Goal: Task Accomplishment & Management: Manage account settings

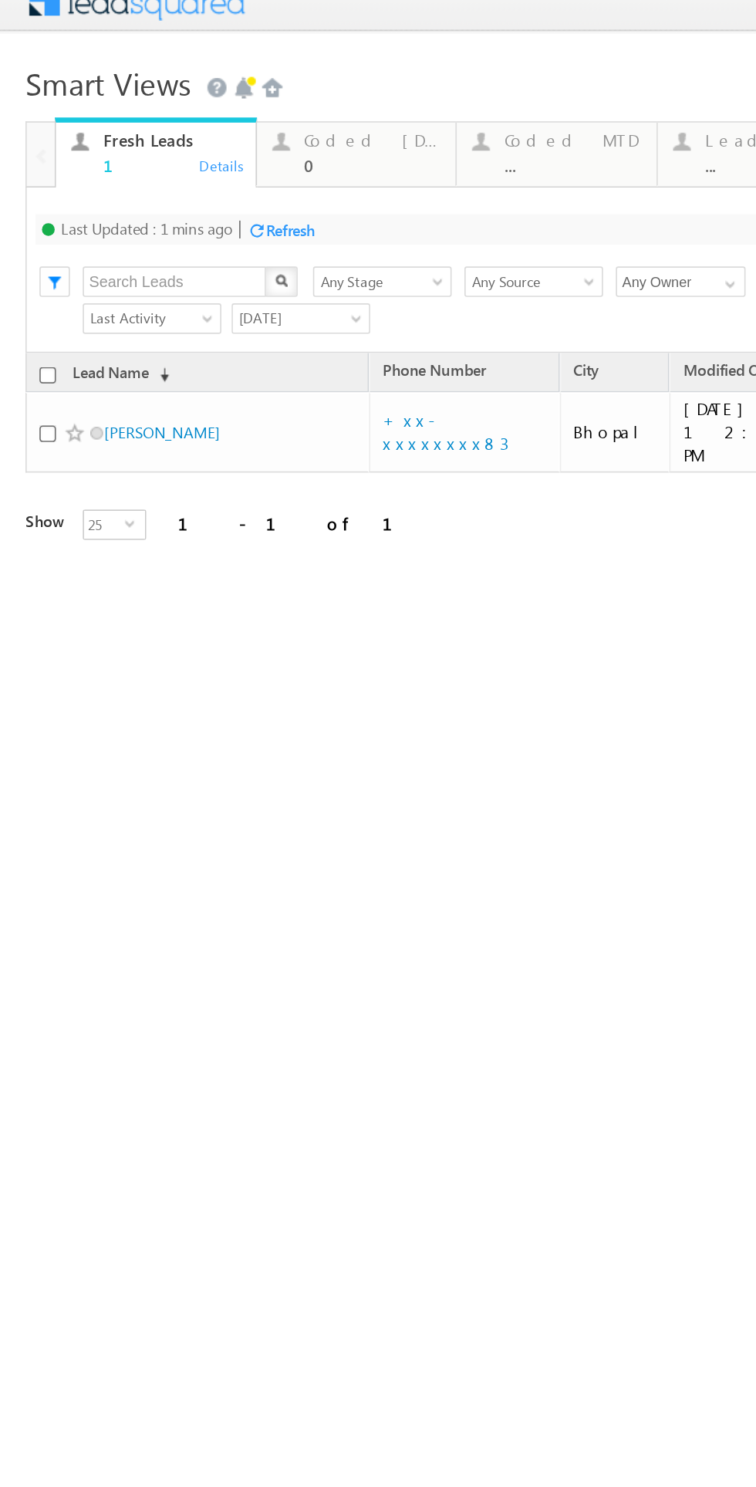
click at [183, 132] on div "Refresh" at bounding box center [176, 129] width 30 height 12
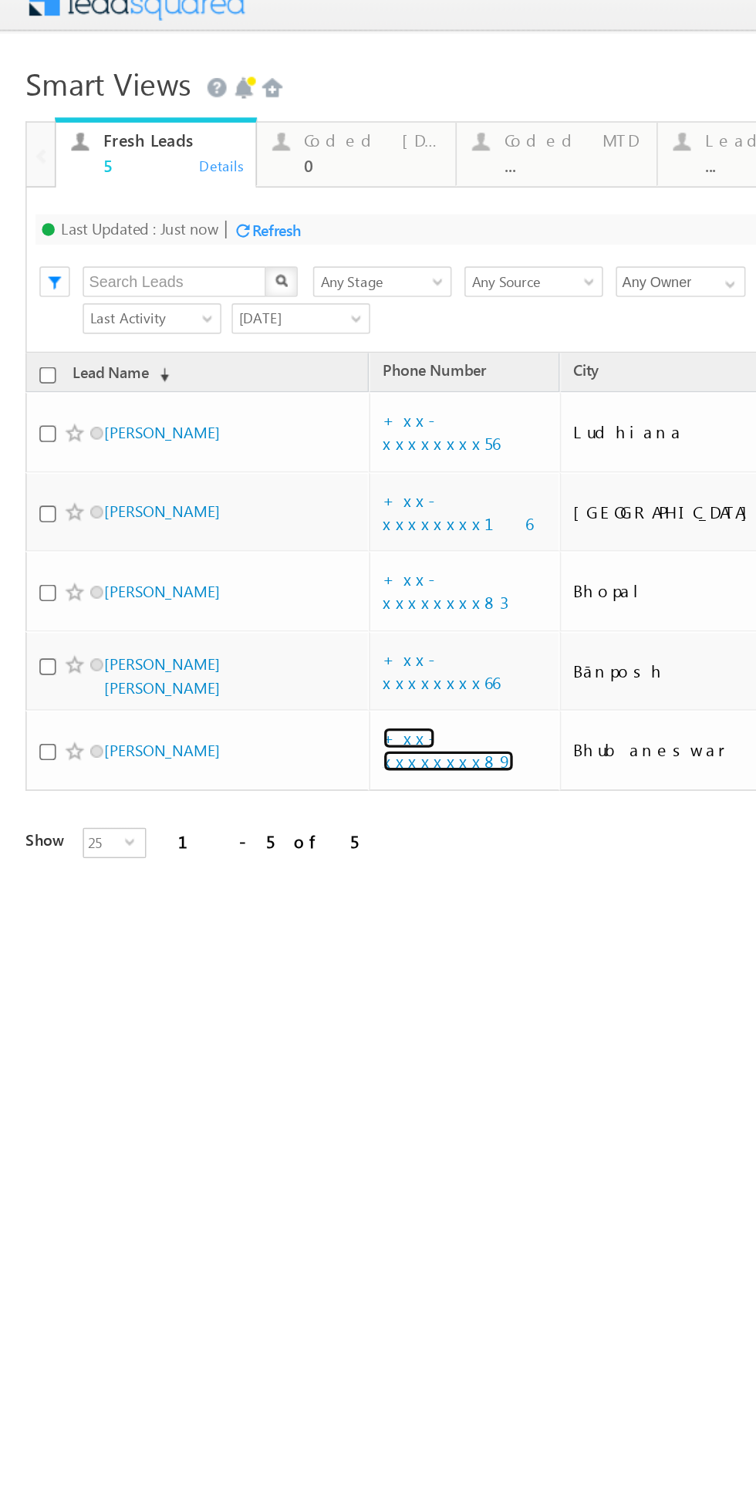
click at [266, 430] on link "+xx-xxxxxxxx89" at bounding box center [271, 443] width 79 height 27
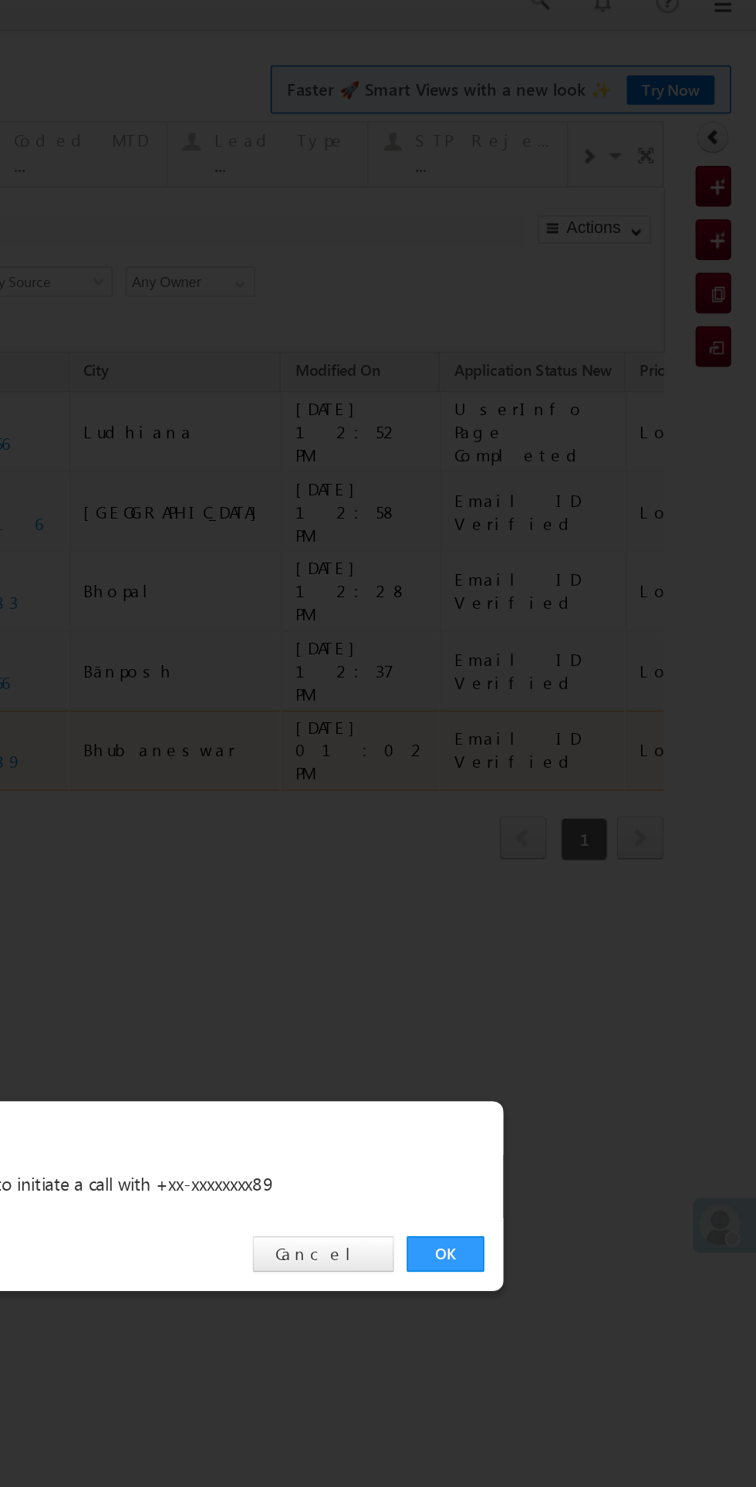
click at [80, 750] on link "OK" at bounding box center [77, 750] width 47 height 22
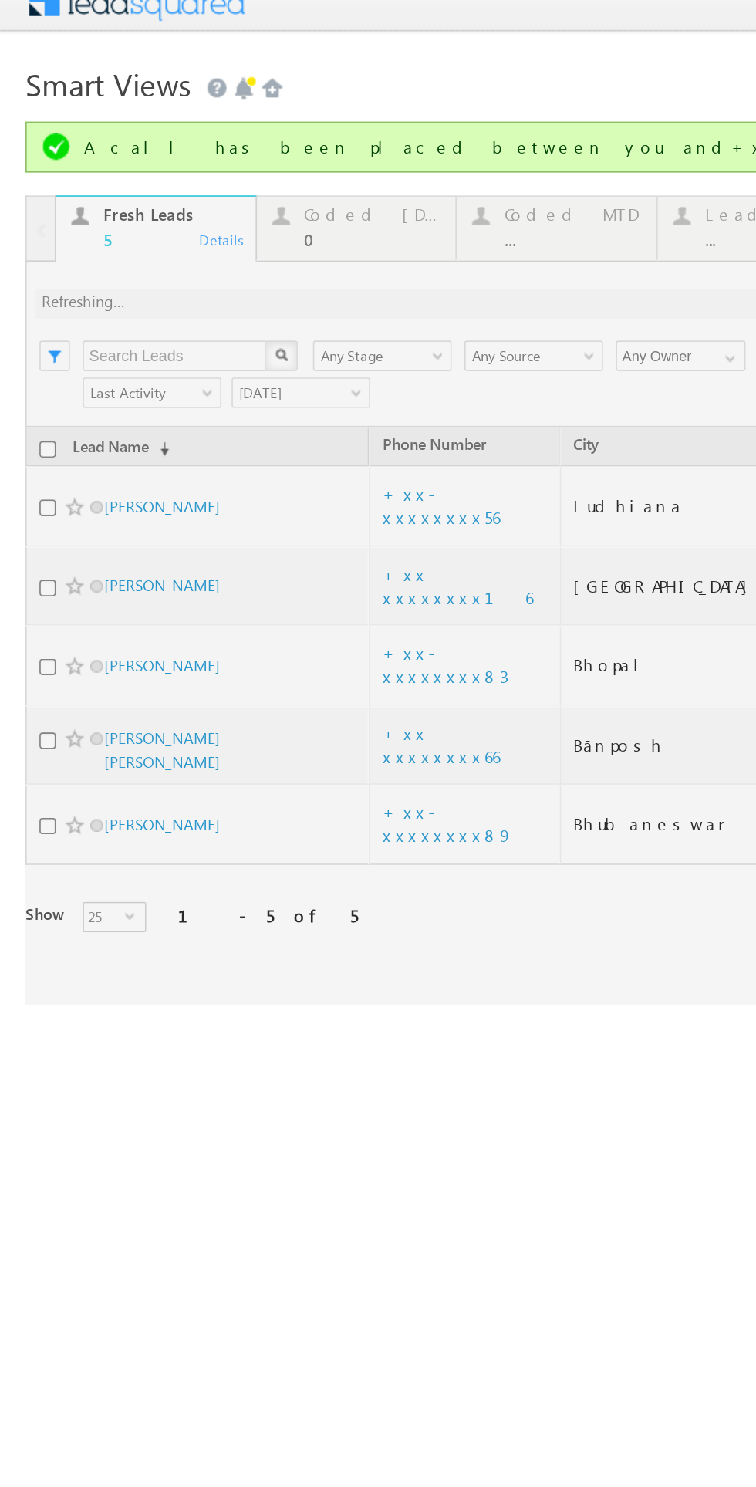
click at [276, 391] on div at bounding box center [357, 352] width 685 height 491
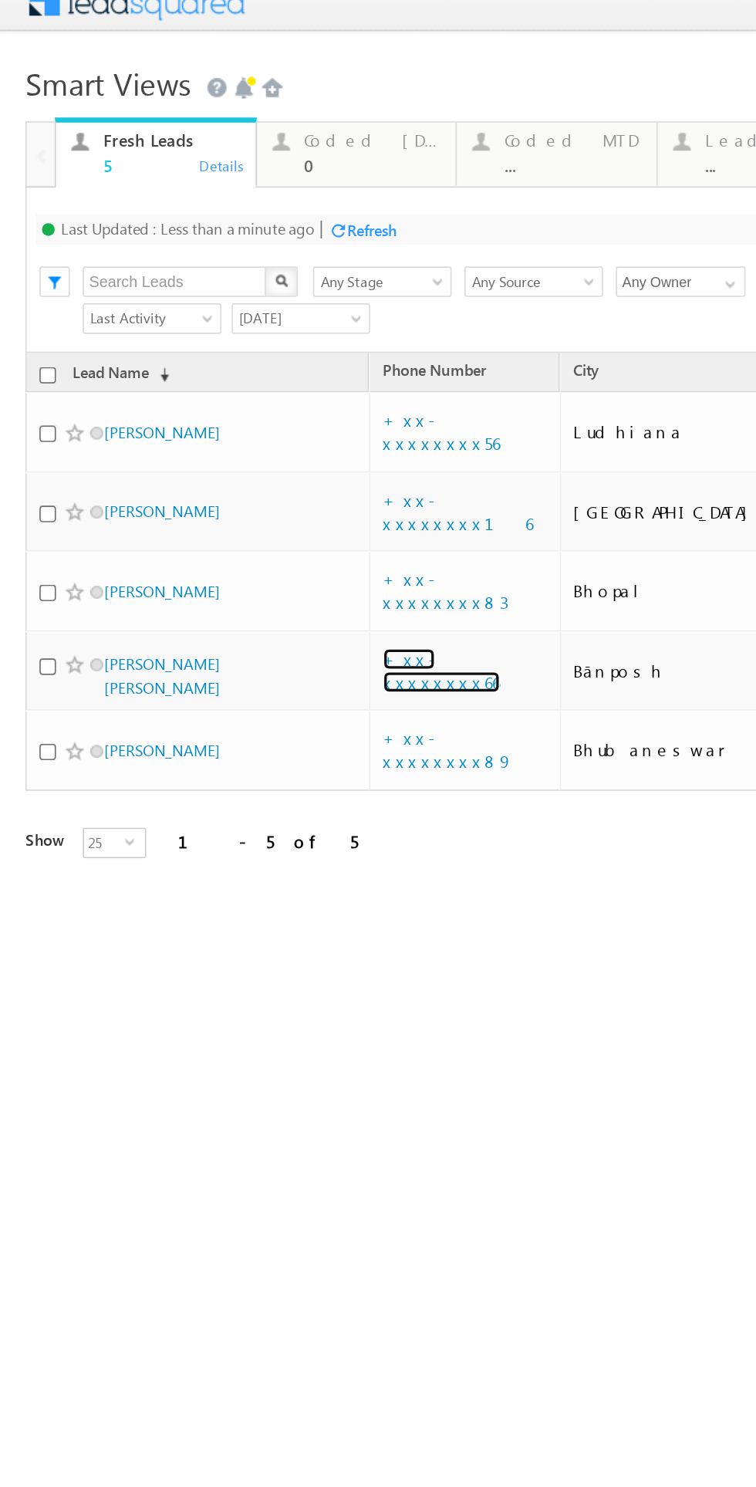
click at [277, 382] on link "+xx-xxxxxxxx66" at bounding box center [267, 395] width 71 height 27
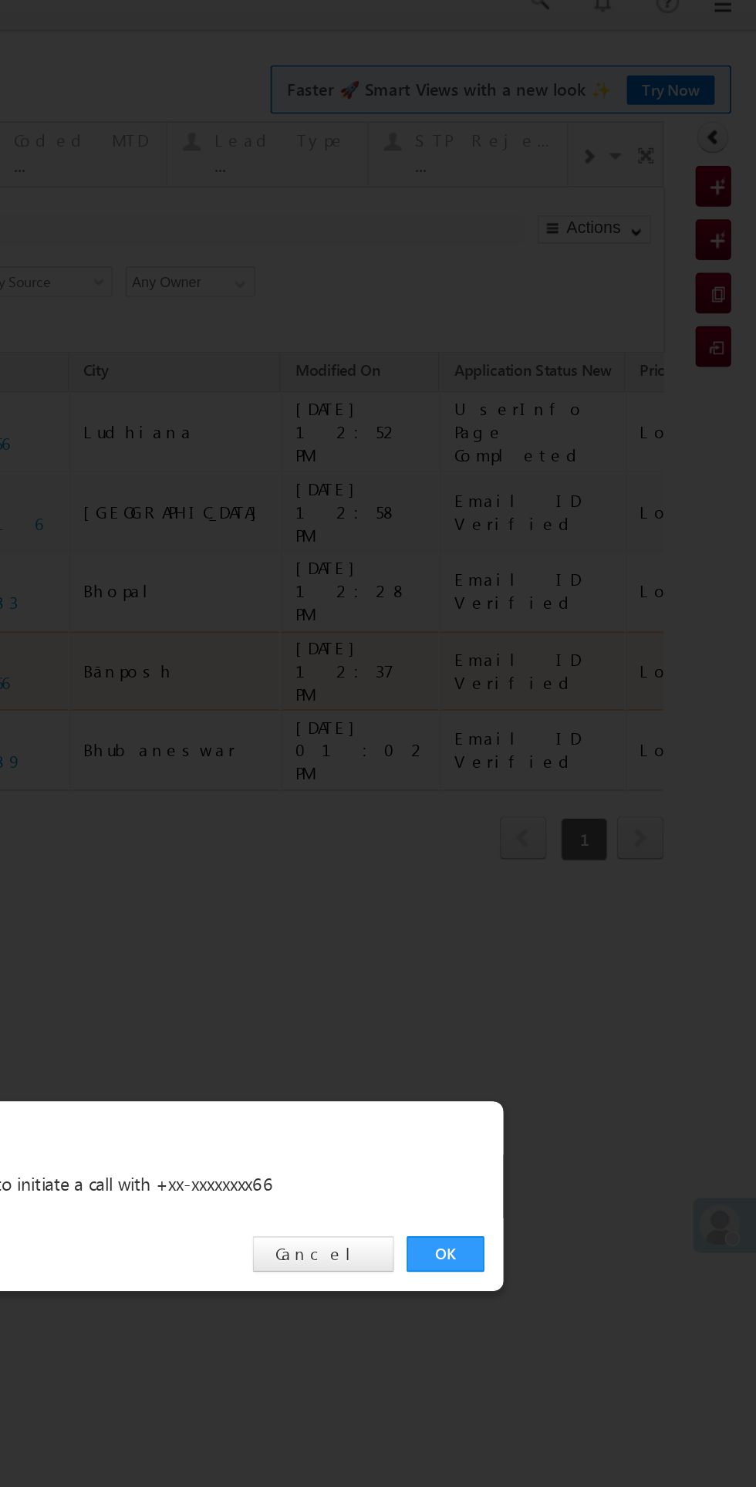
click at [86, 748] on link "OK" at bounding box center [77, 750] width 47 height 22
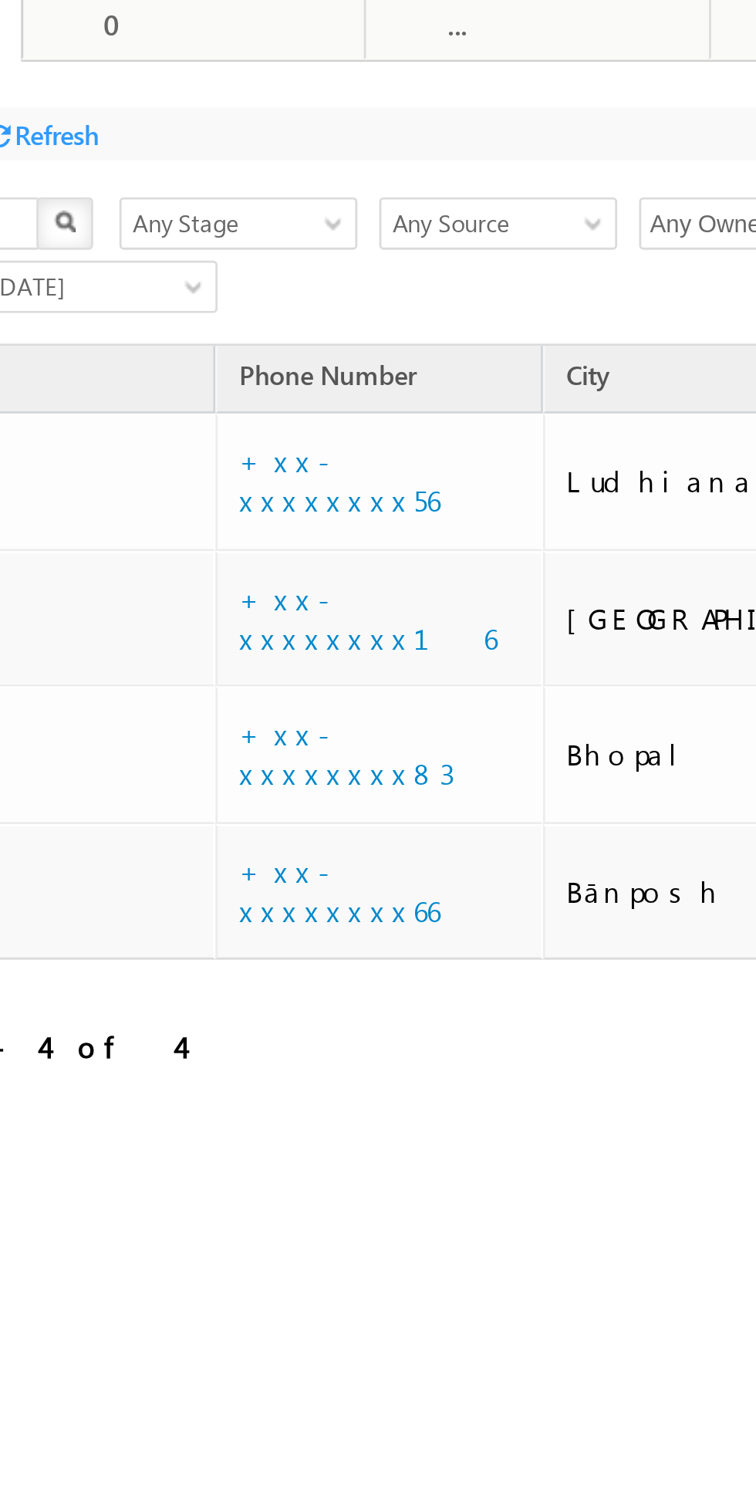
scroll to position [0, 4]
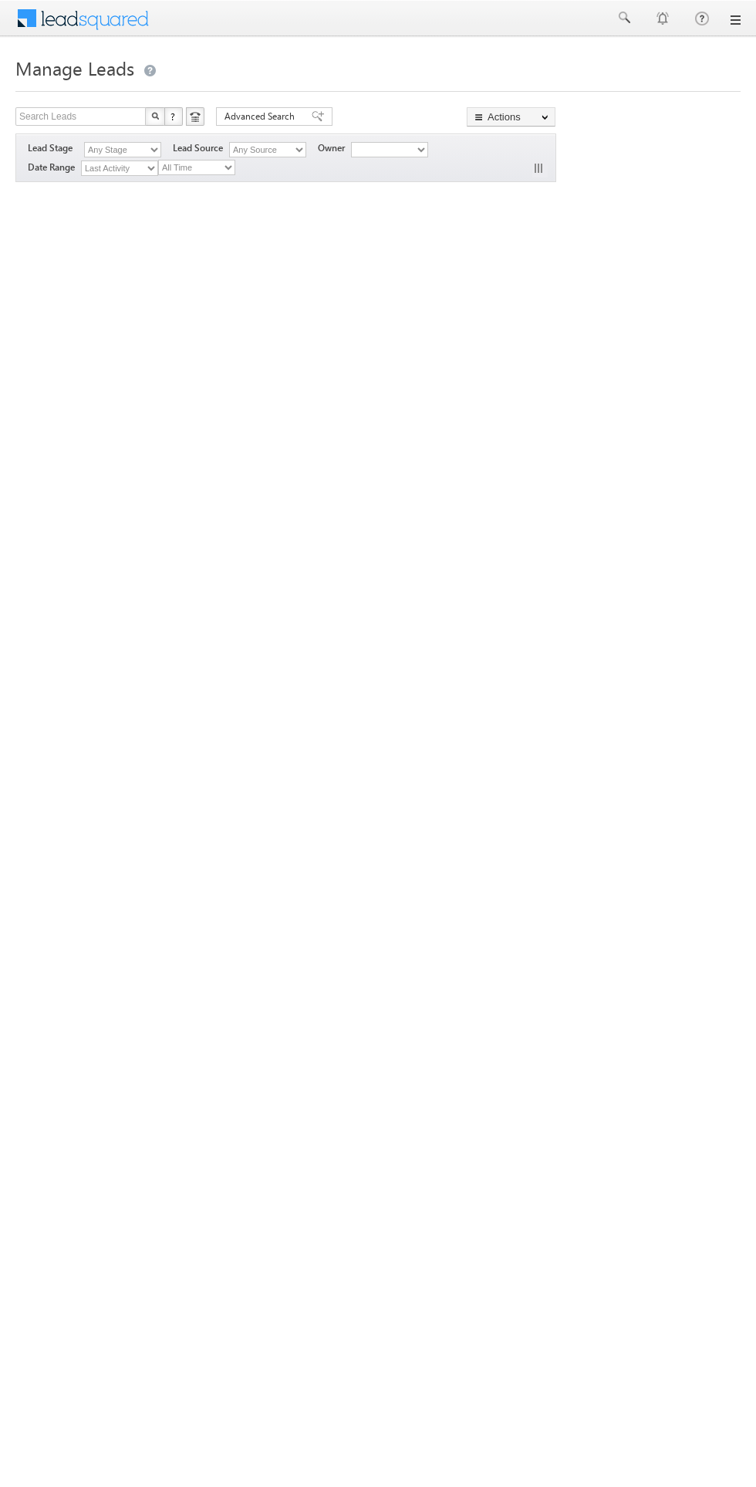
click at [438, 476] on html "Menu Bikash Das bikas h.das @ange lbrok ing.c om" at bounding box center [378, 238] width 756 height 476
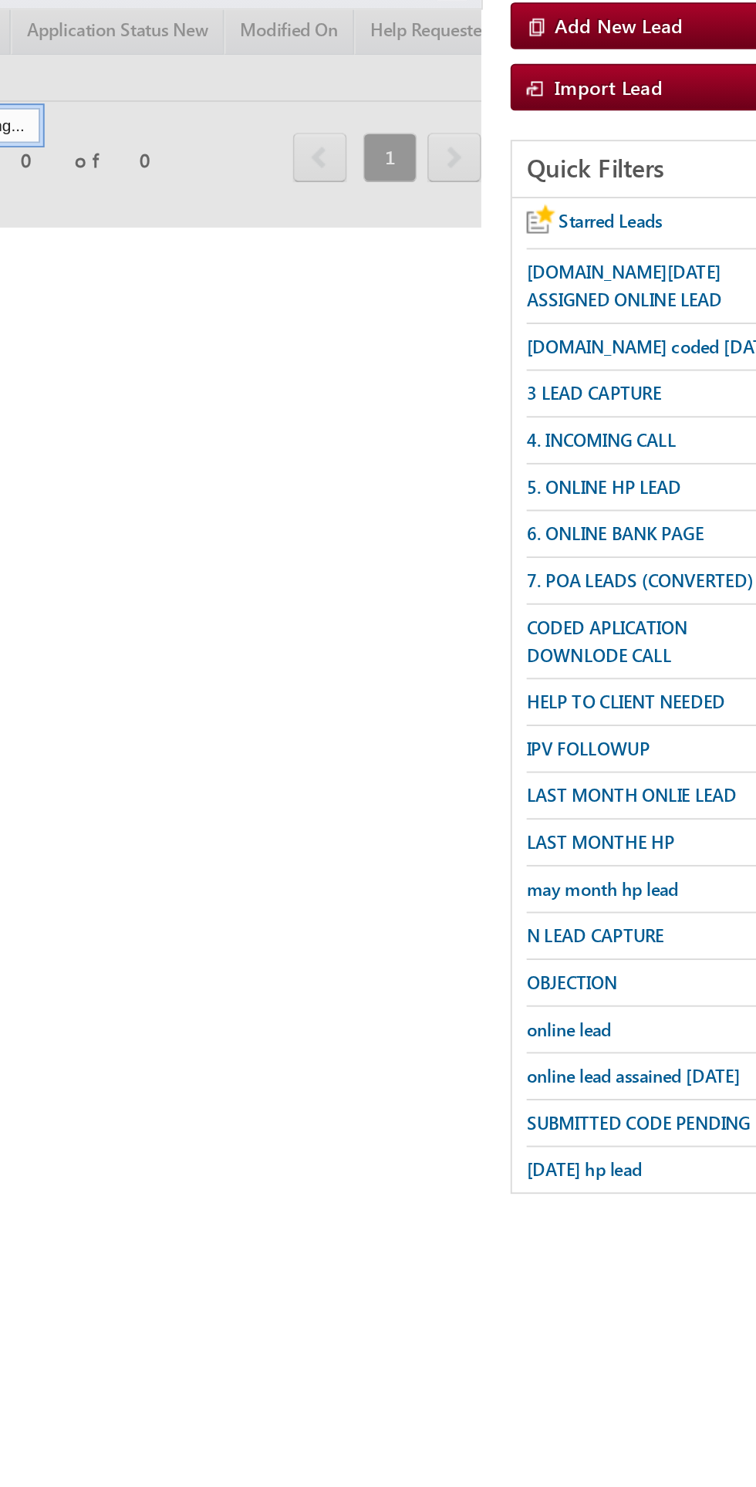
click at [616, 413] on span "3 LEAD CAPTURE" at bounding box center [615, 413] width 71 height 12
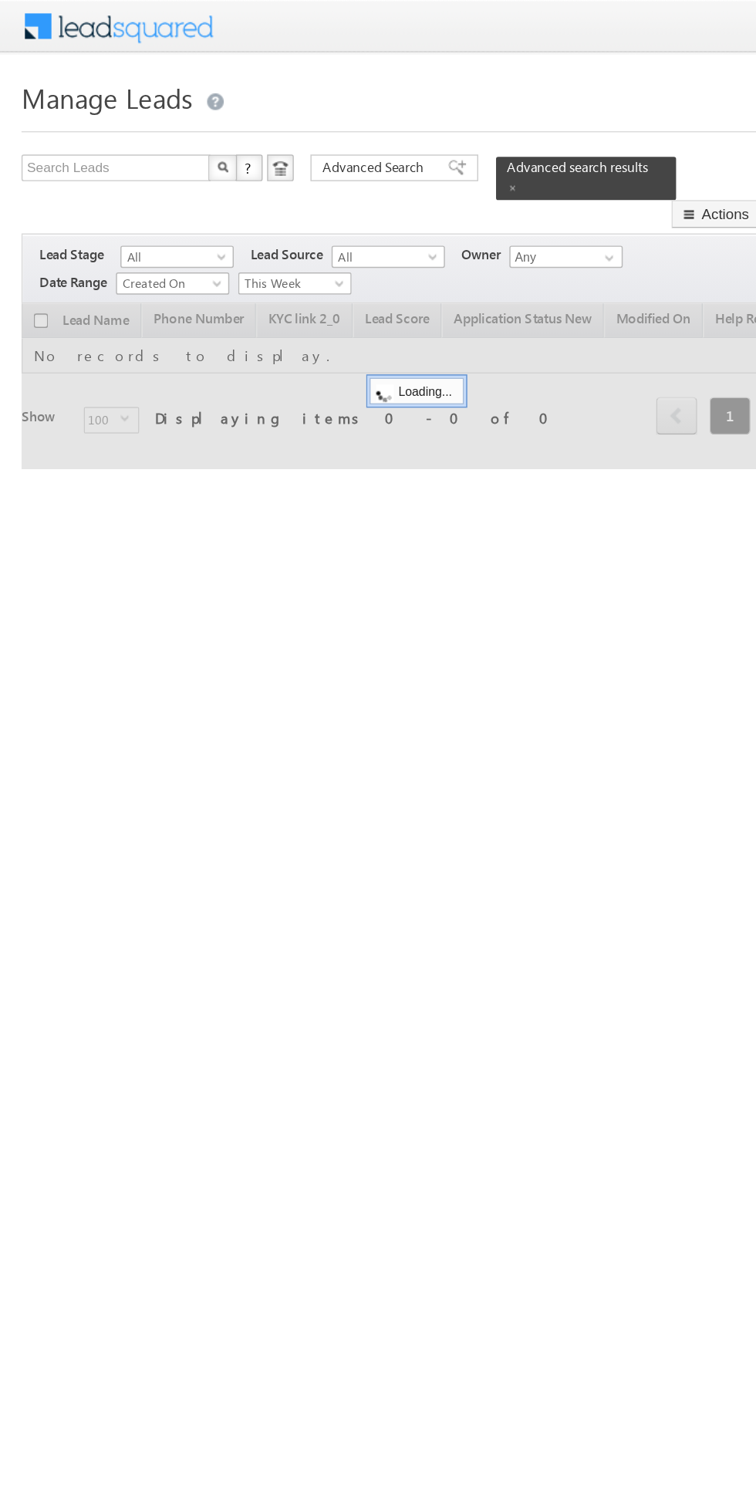
click at [189, 190] on span "This Week" at bounding box center [203, 197] width 73 height 14
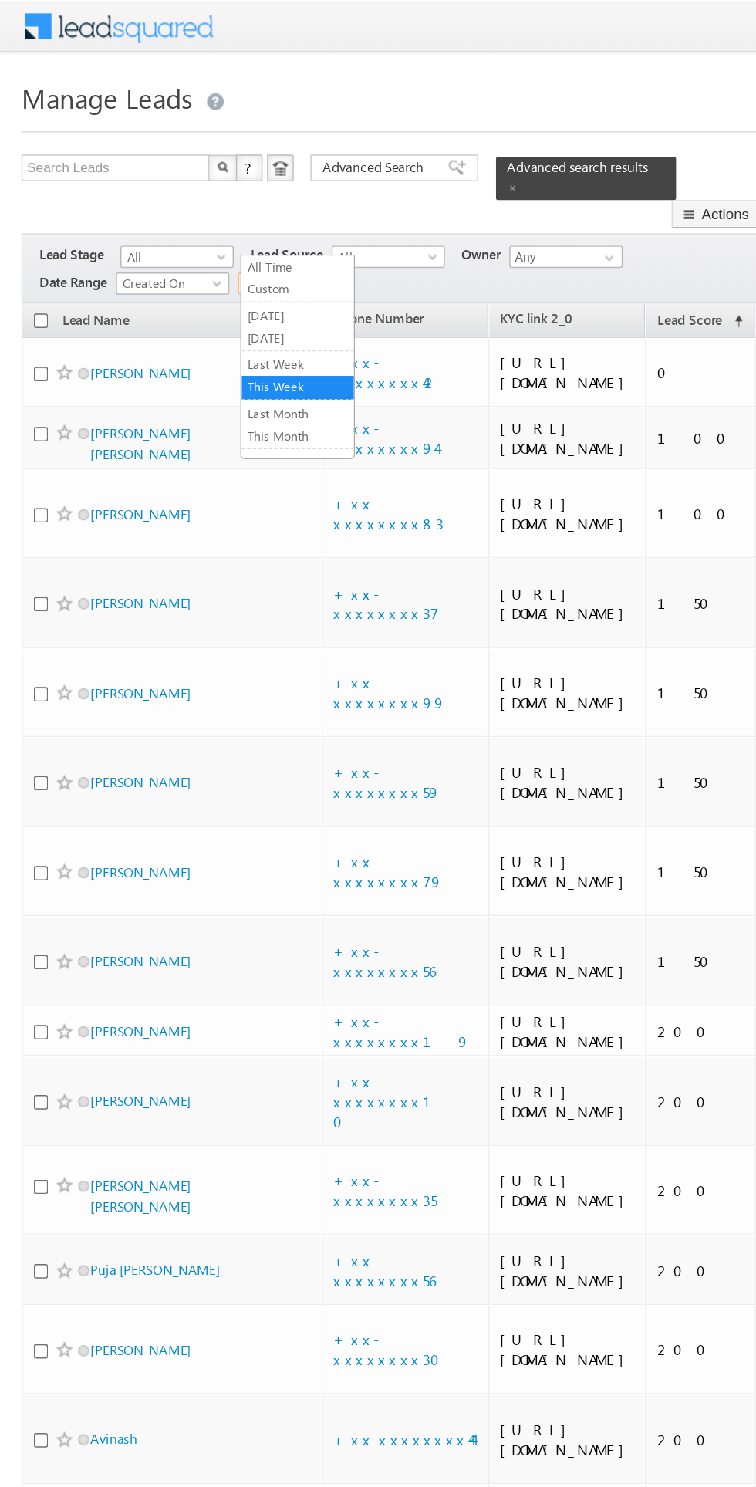
click at [181, 188] on link "All Time" at bounding box center [207, 185] width 78 height 14
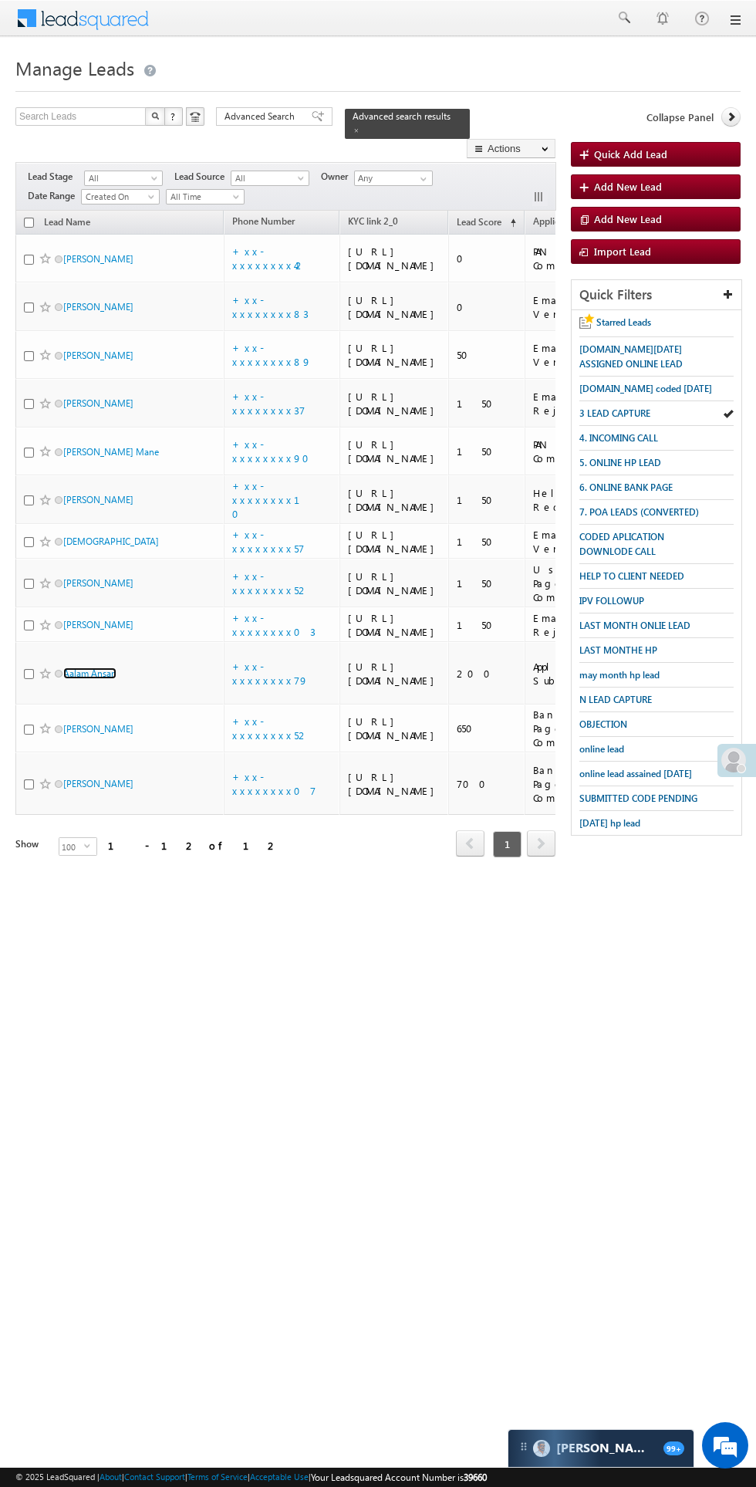
click at [103, 679] on link "Aalam Ansari" at bounding box center [89, 674] width 53 height 12
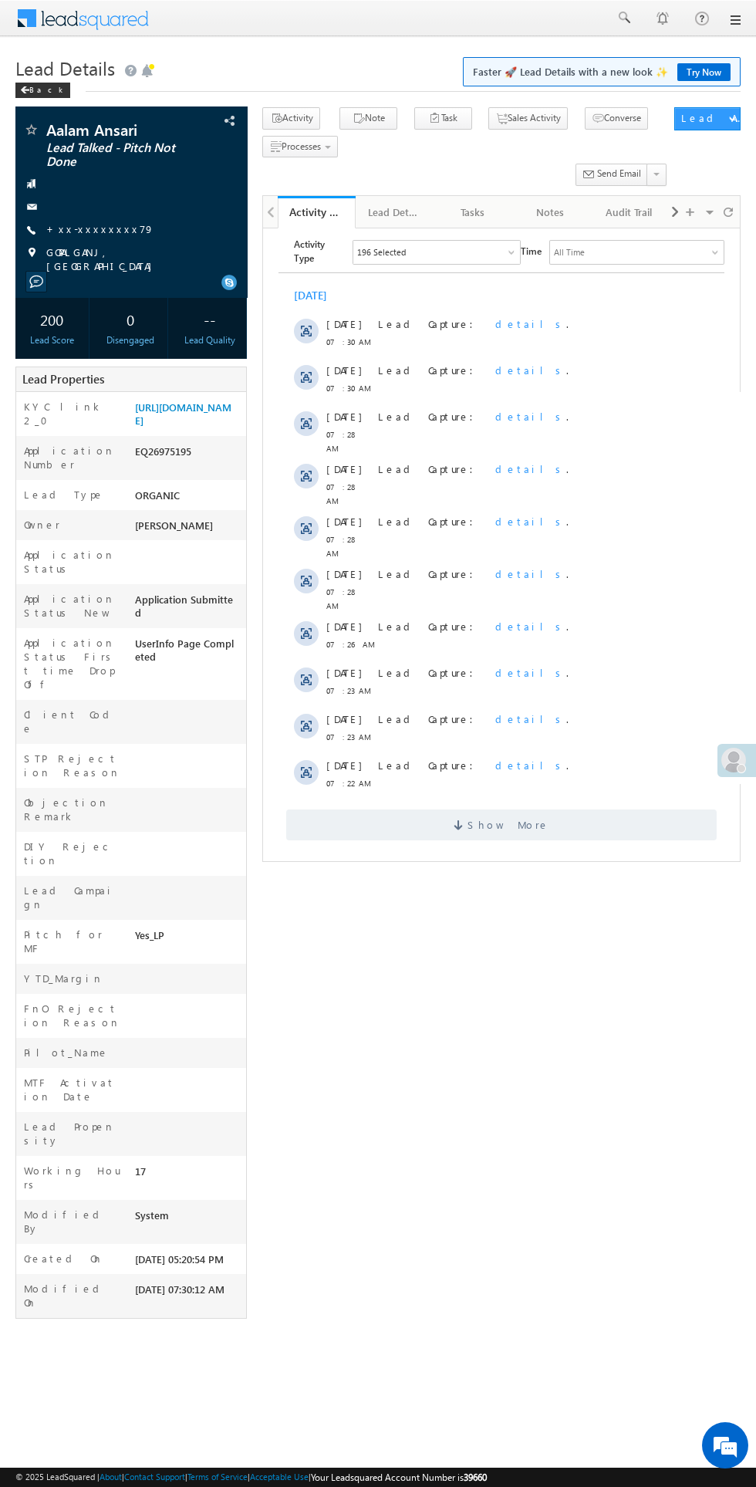
click at [468, 820] on span at bounding box center [461, 827] width 14 height 15
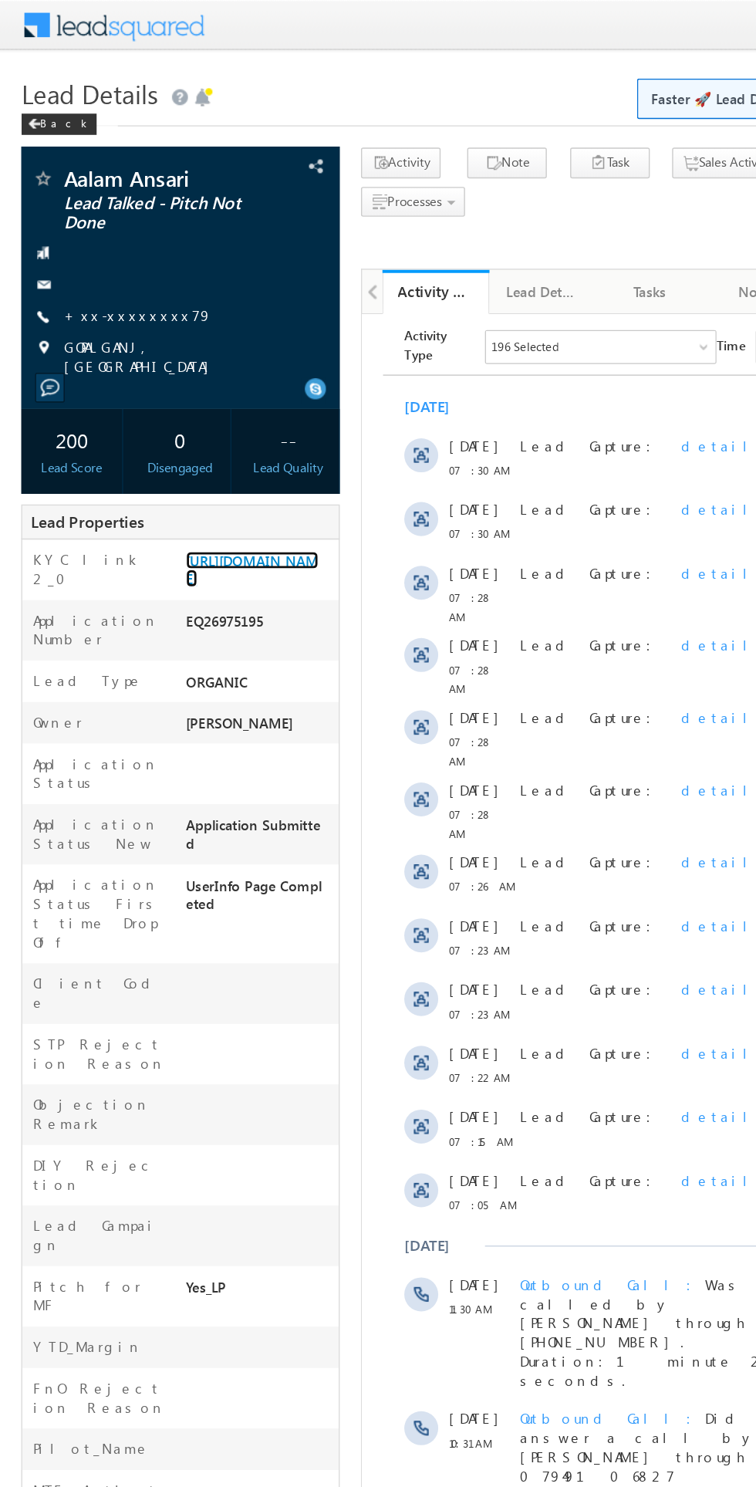
click at [184, 427] on link "https://angelbroking1-pk3em7sa.customui-test.leadsquared.com?leadId=343d54d3-ae…" at bounding box center [183, 414] width 96 height 26
click at [86, 214] on div at bounding box center [131, 206] width 216 height 15
click at [92, 230] on link "+xx-xxxxxxxx79" at bounding box center [100, 228] width 108 height 13
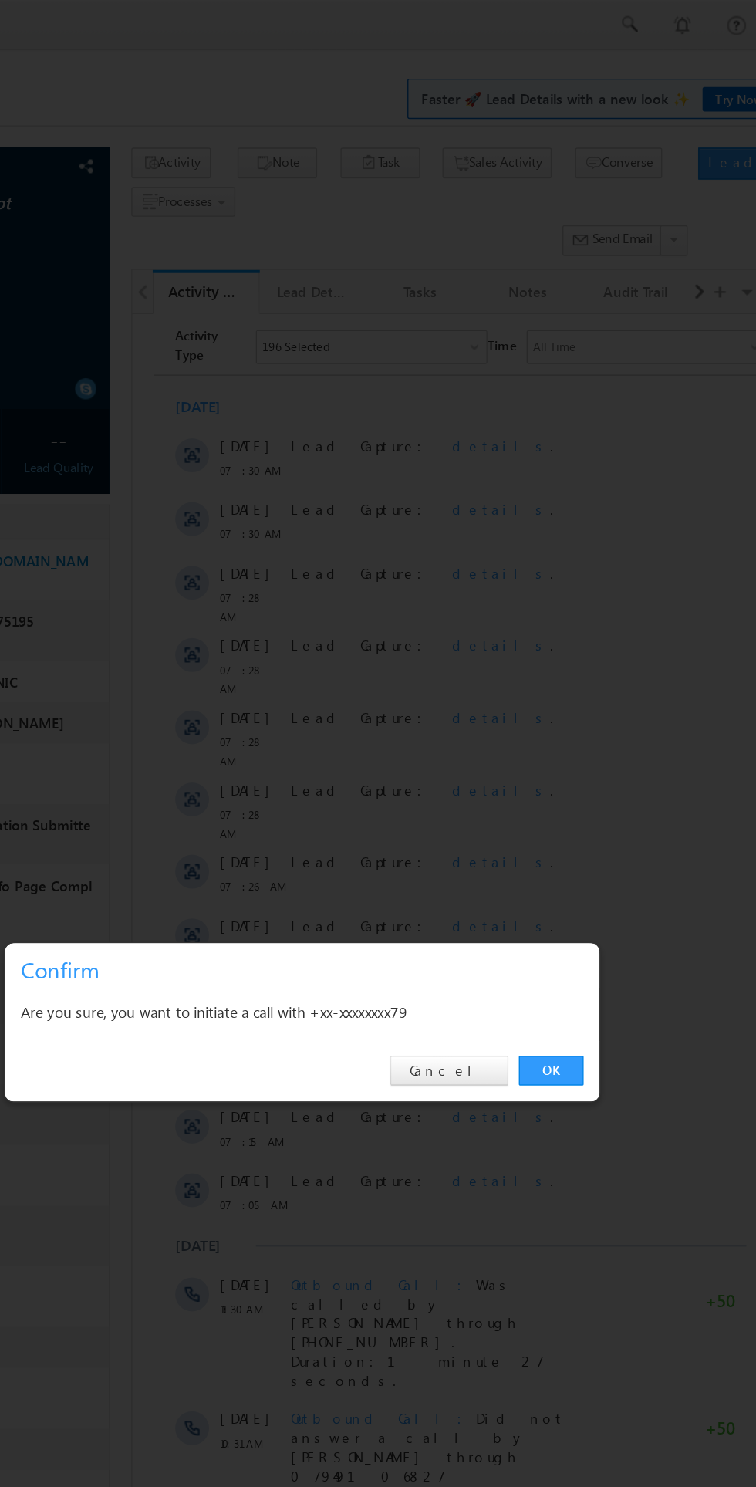
click at [567, 778] on link "OK" at bounding box center [567, 778] width 47 height 22
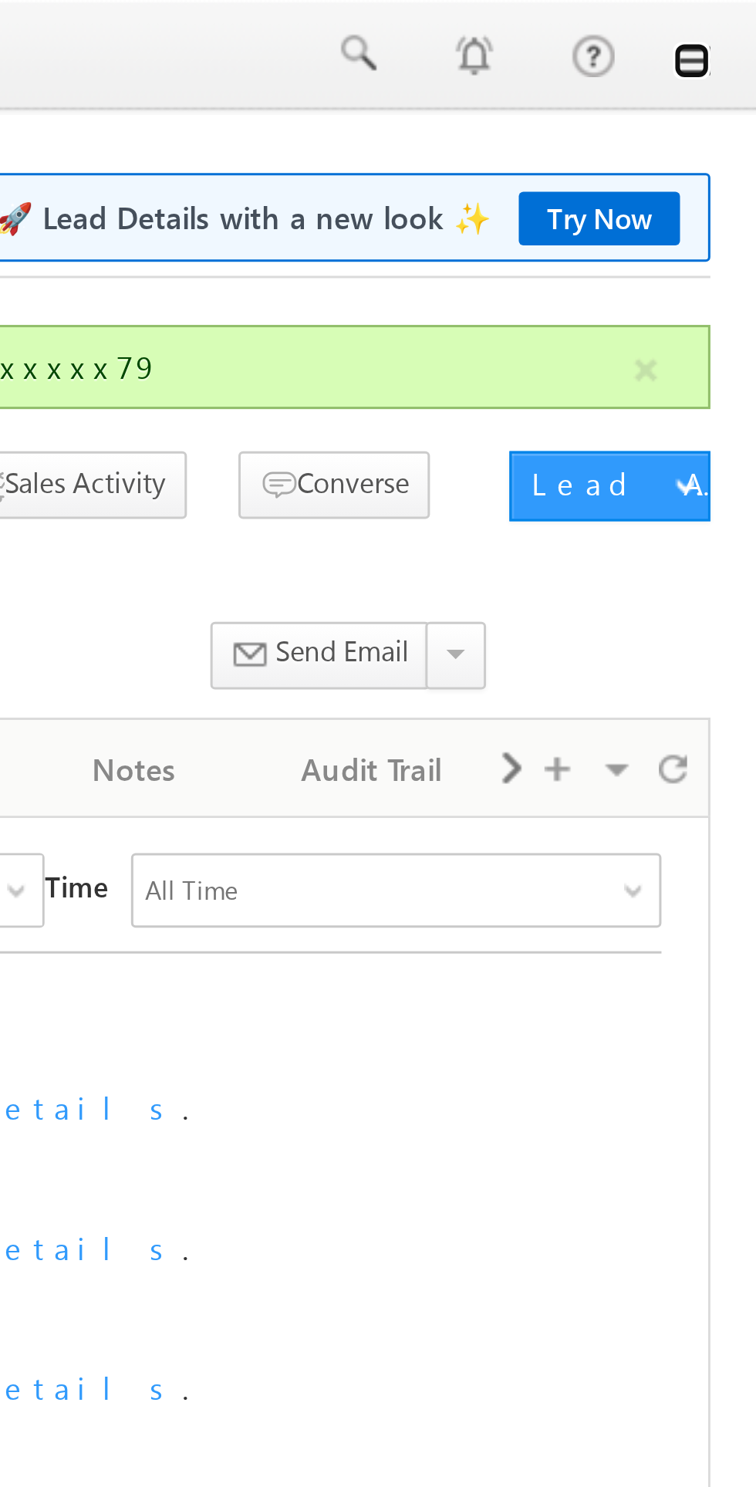
click at [738, 21] on link at bounding box center [734, 20] width 12 height 12
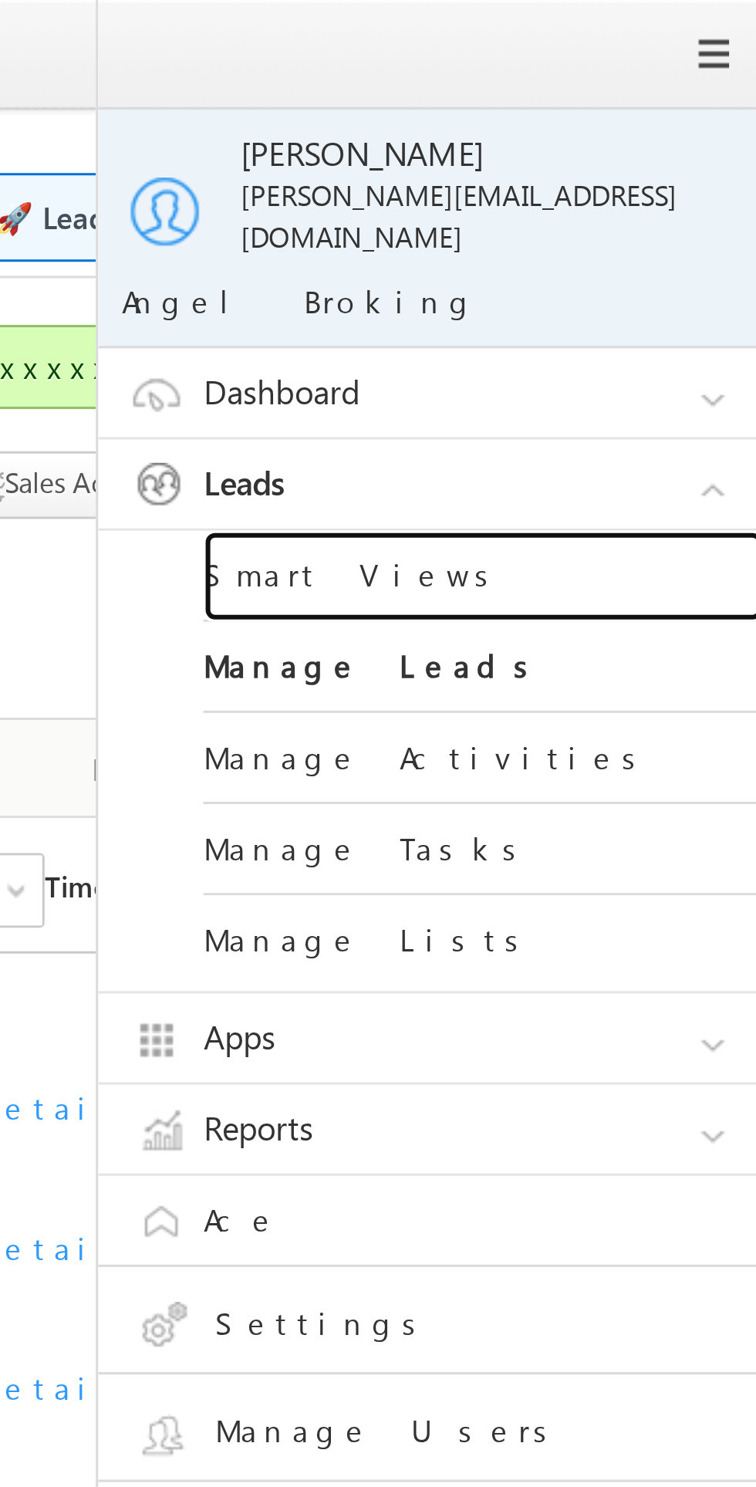
click at [611, 182] on link "Smart Views" at bounding box center [665, 190] width 185 height 30
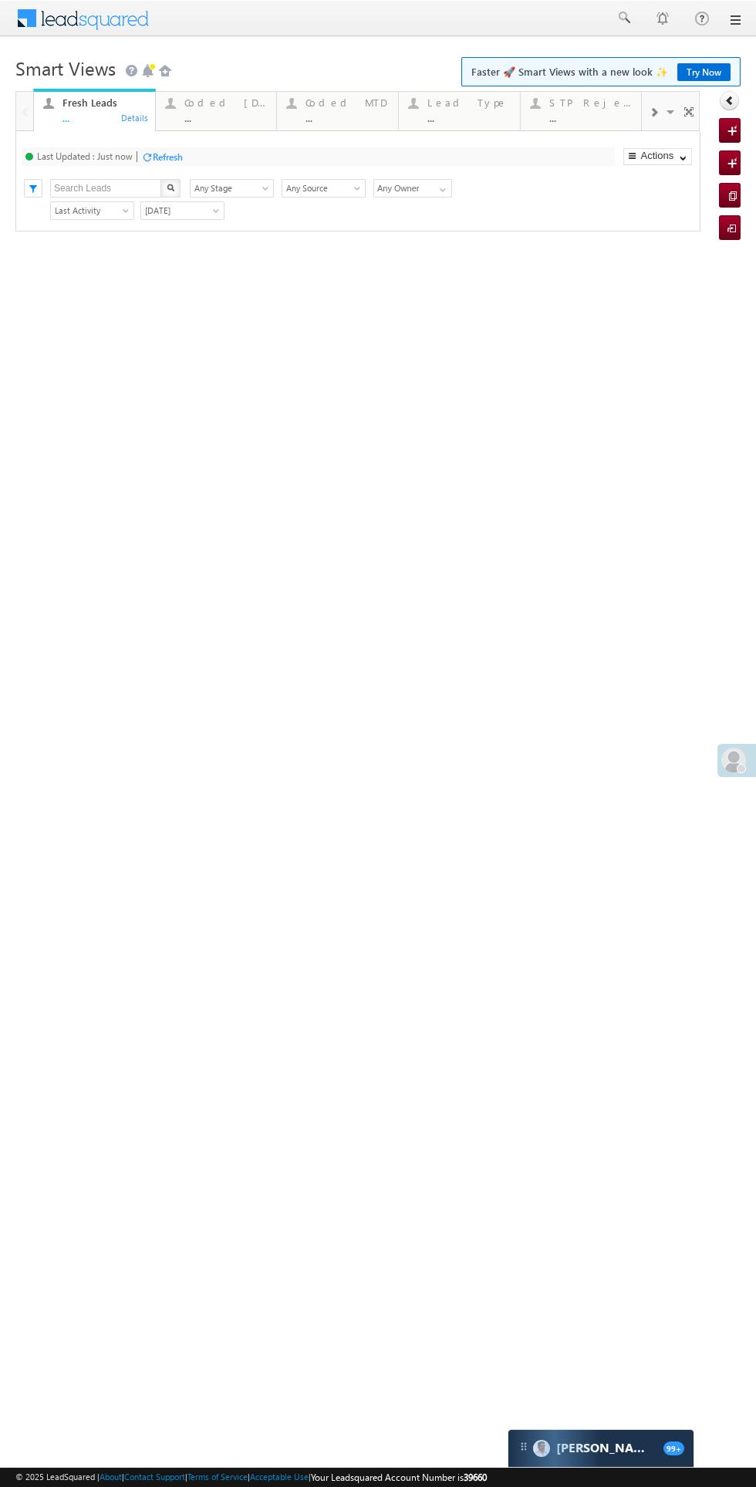
click at [201, 476] on html "Menu Bikash Das bikas h.das @ange lbrok ing.c om" at bounding box center [378, 238] width 756 height 476
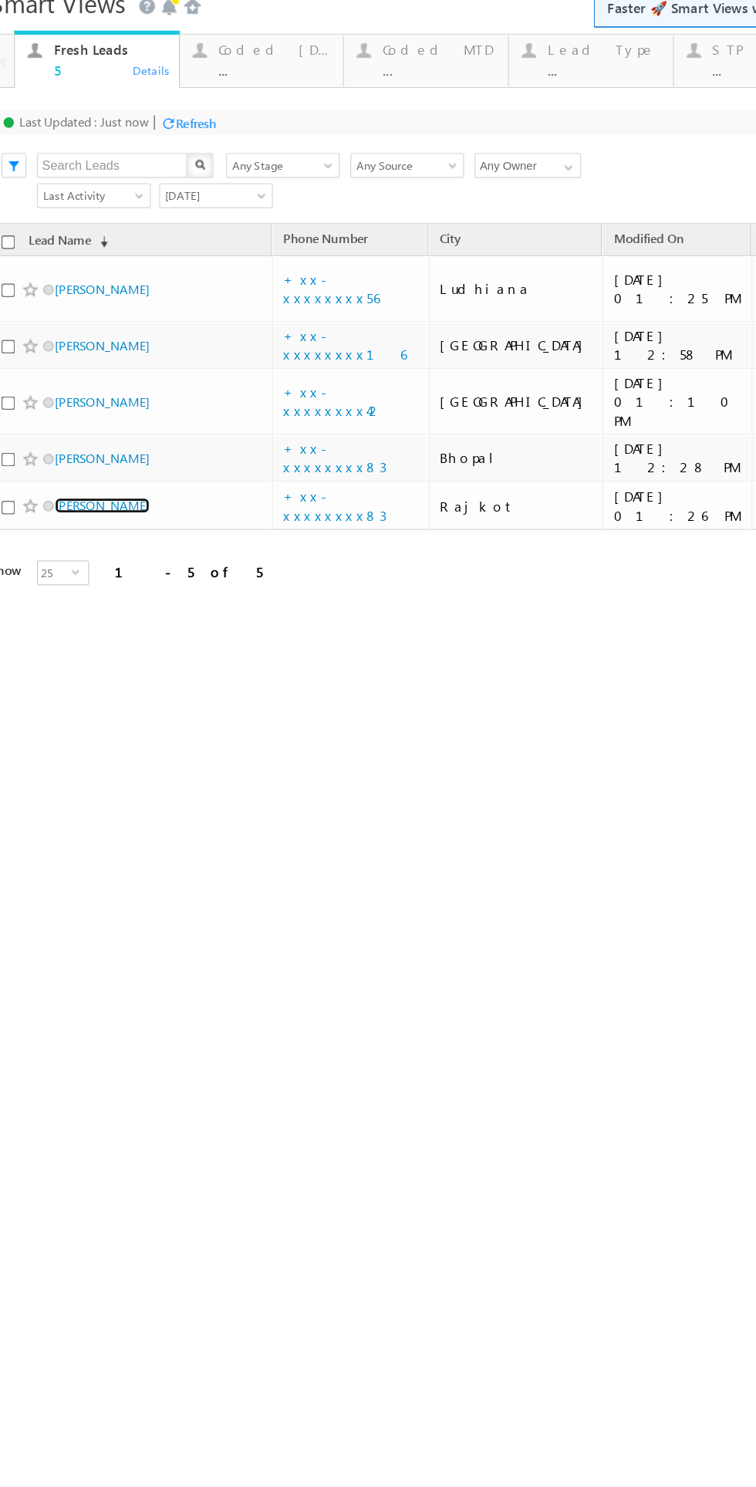
click at [60, 345] on link "Durga Makwana" at bounding box center [67, 351] width 70 height 12
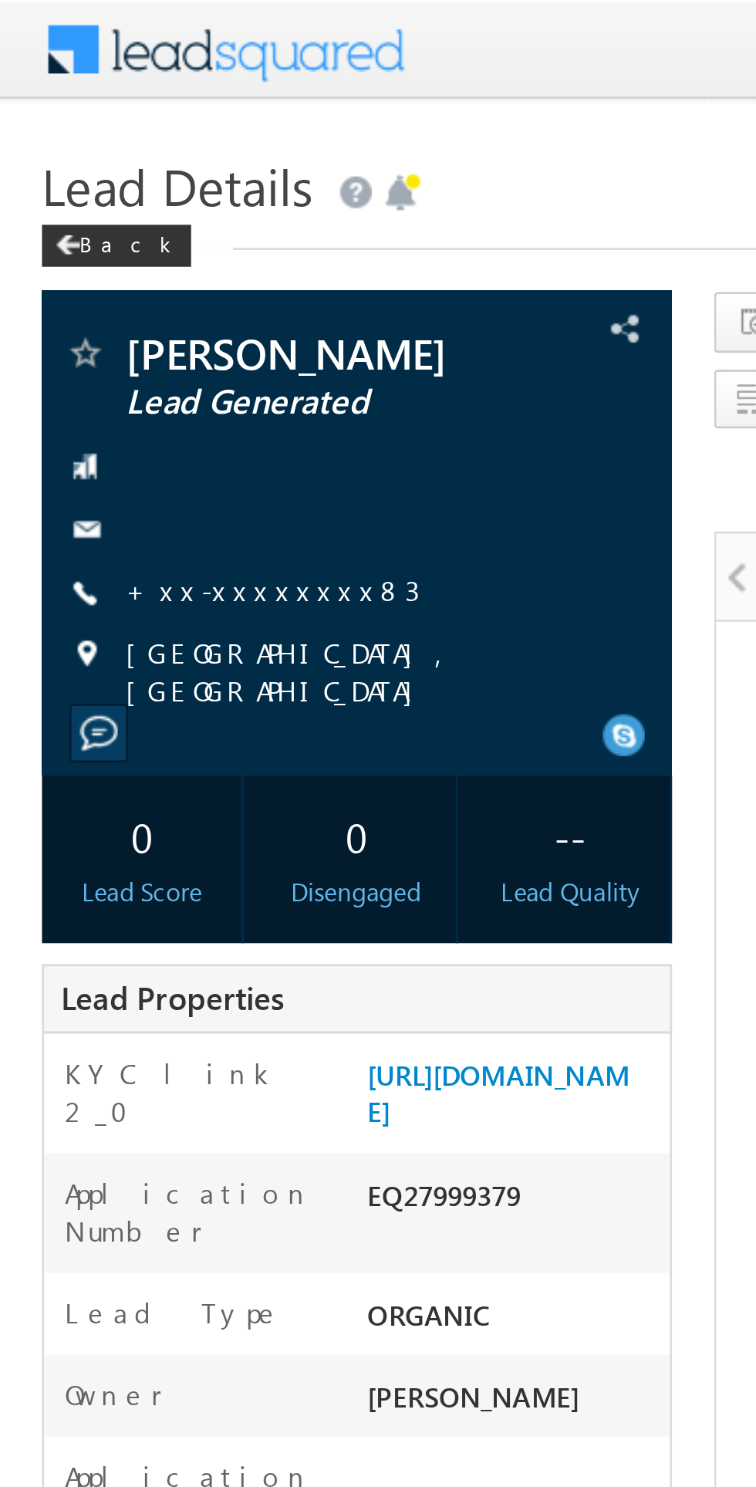
click at [96, 221] on link "+xx-xxxxxxxx83" at bounding box center [100, 216] width 108 height 13
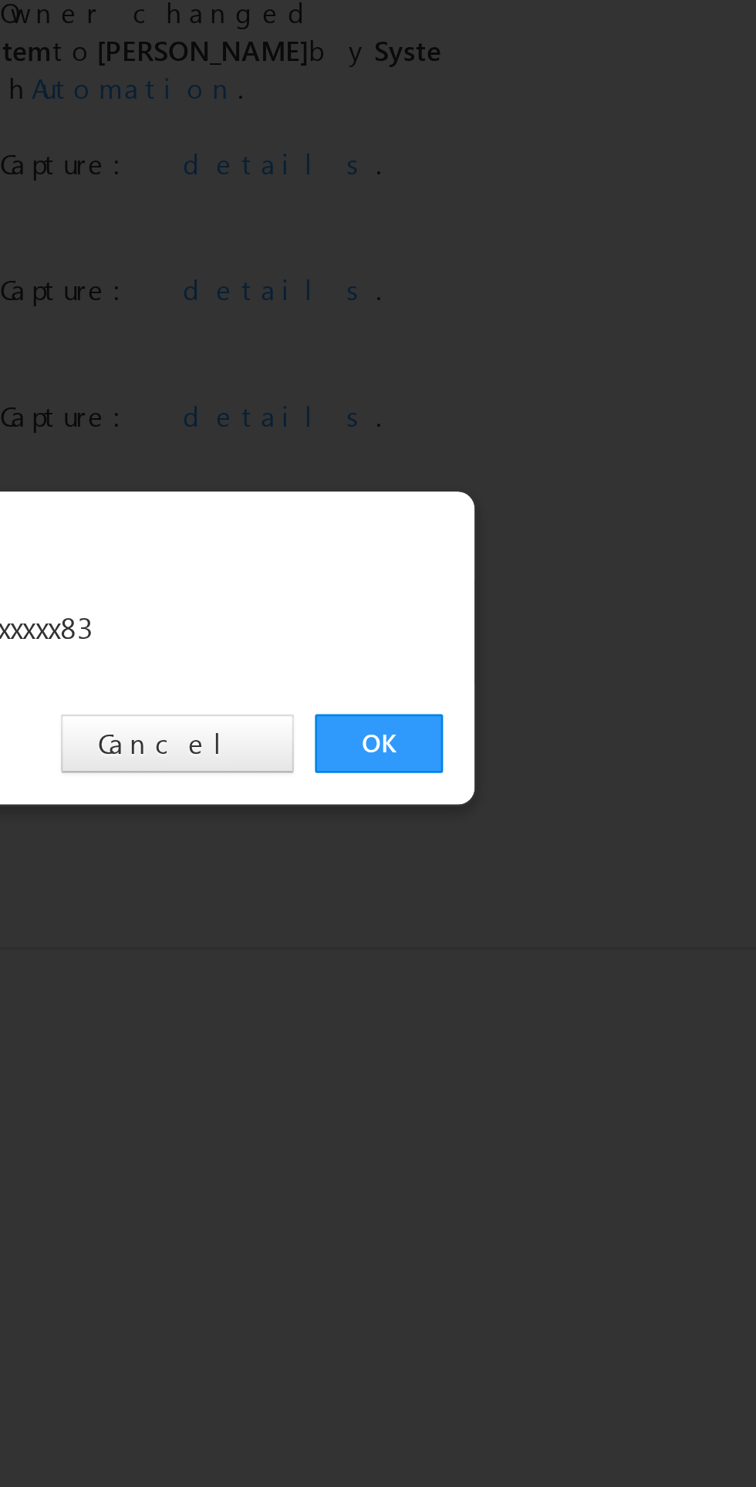
click at [567, 774] on link "OK" at bounding box center [567, 778] width 47 height 22
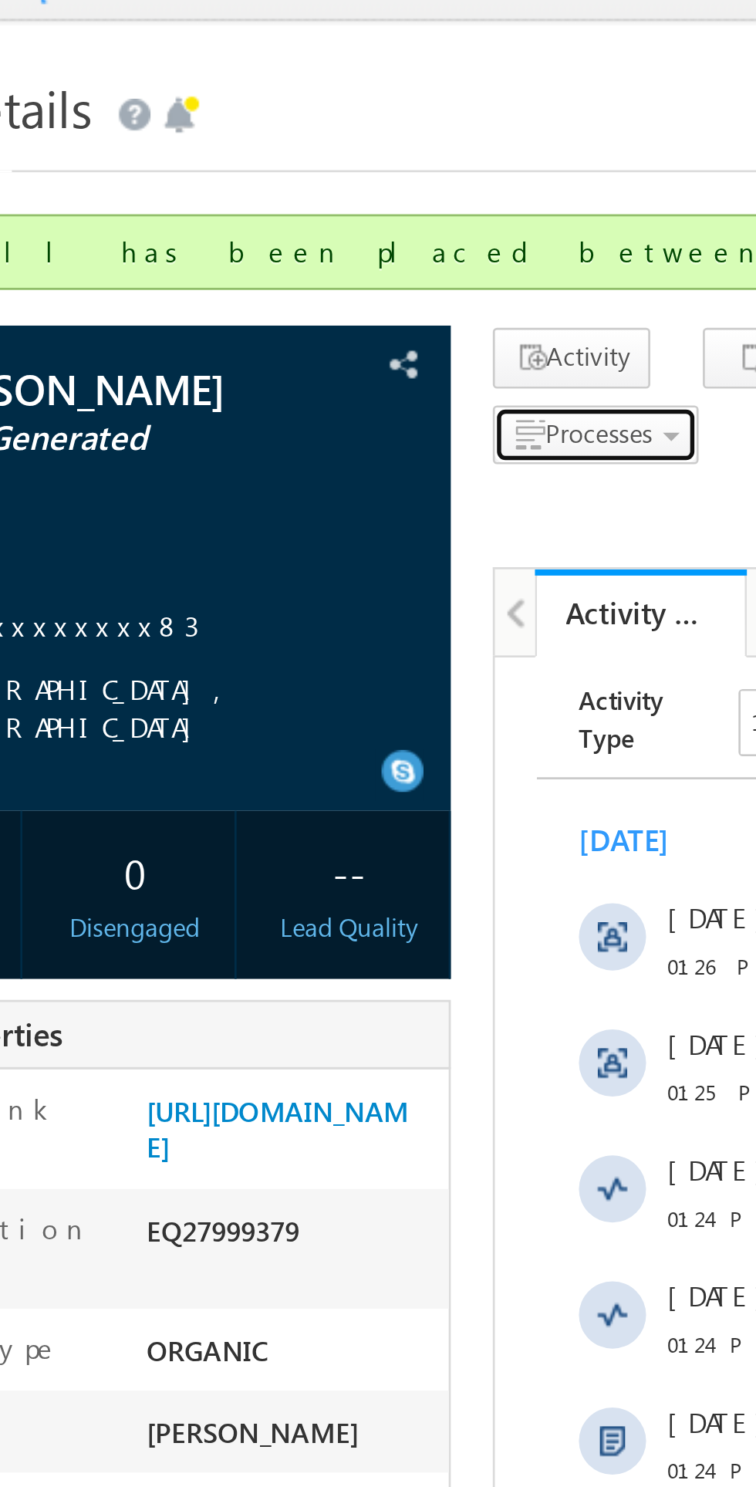
click at [302, 189] on span "Processes" at bounding box center [301, 188] width 39 height 12
click at [0, 0] on span "Call me later" at bounding box center [0, 0] width 0 height 0
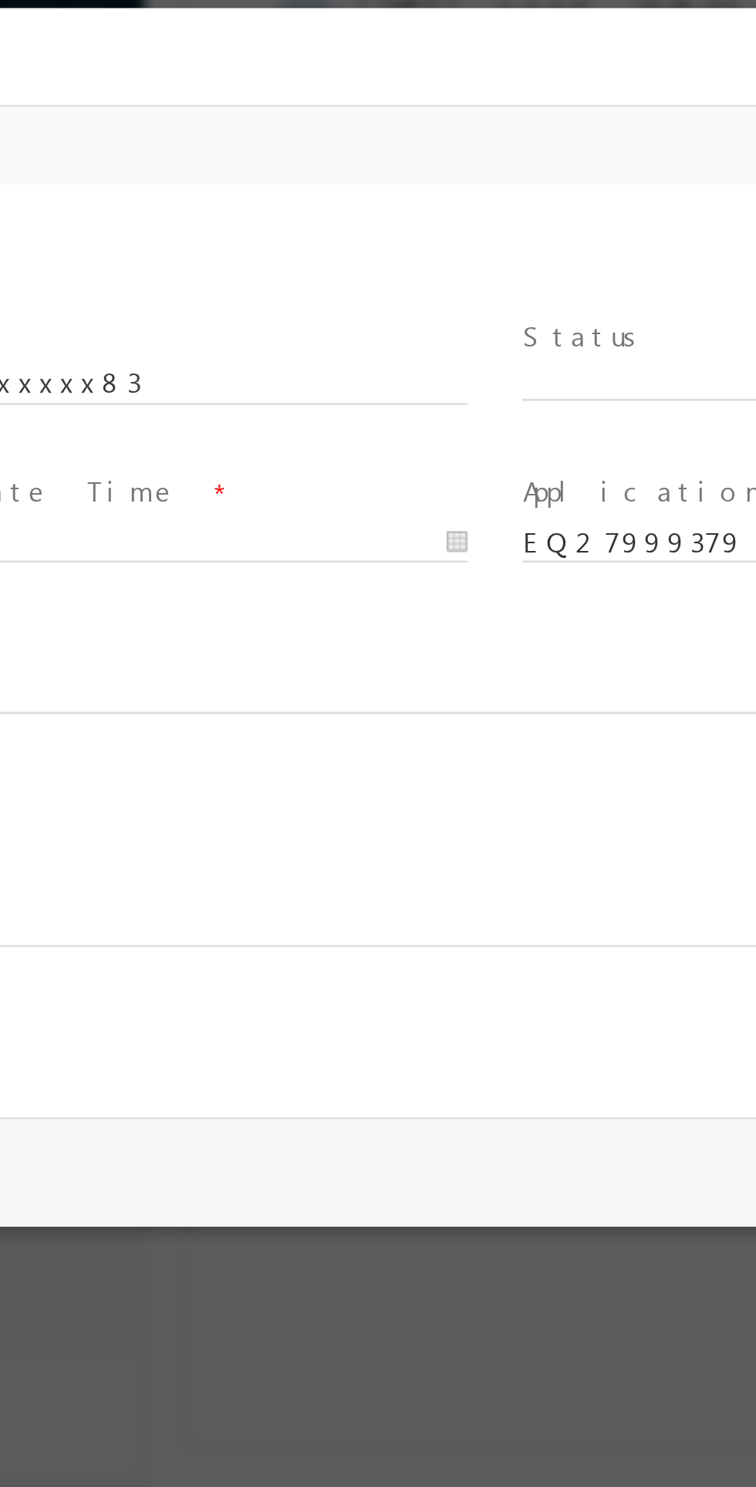
click at [5, 141] on span "X" at bounding box center [88, 143] width 288 height 15
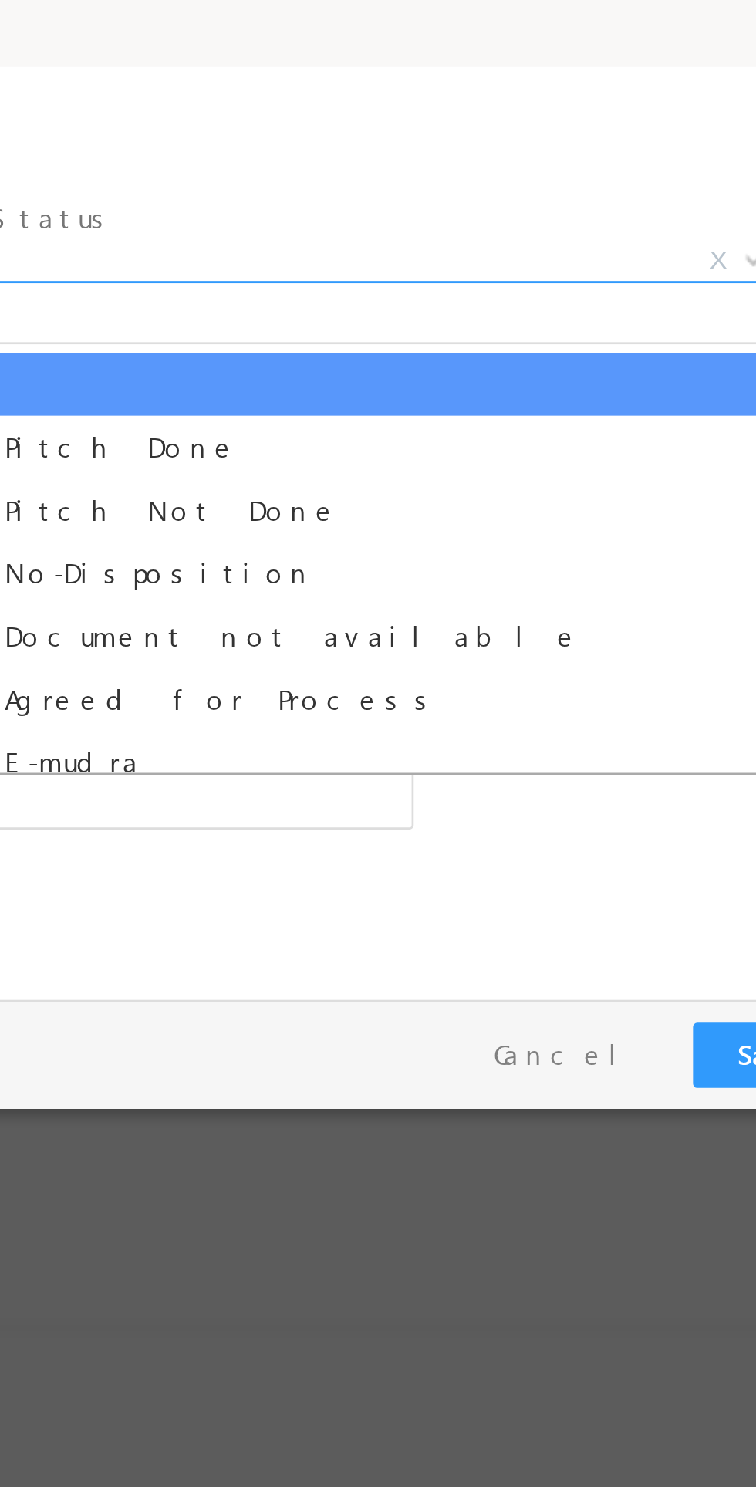
select select "Pitch Not Done"
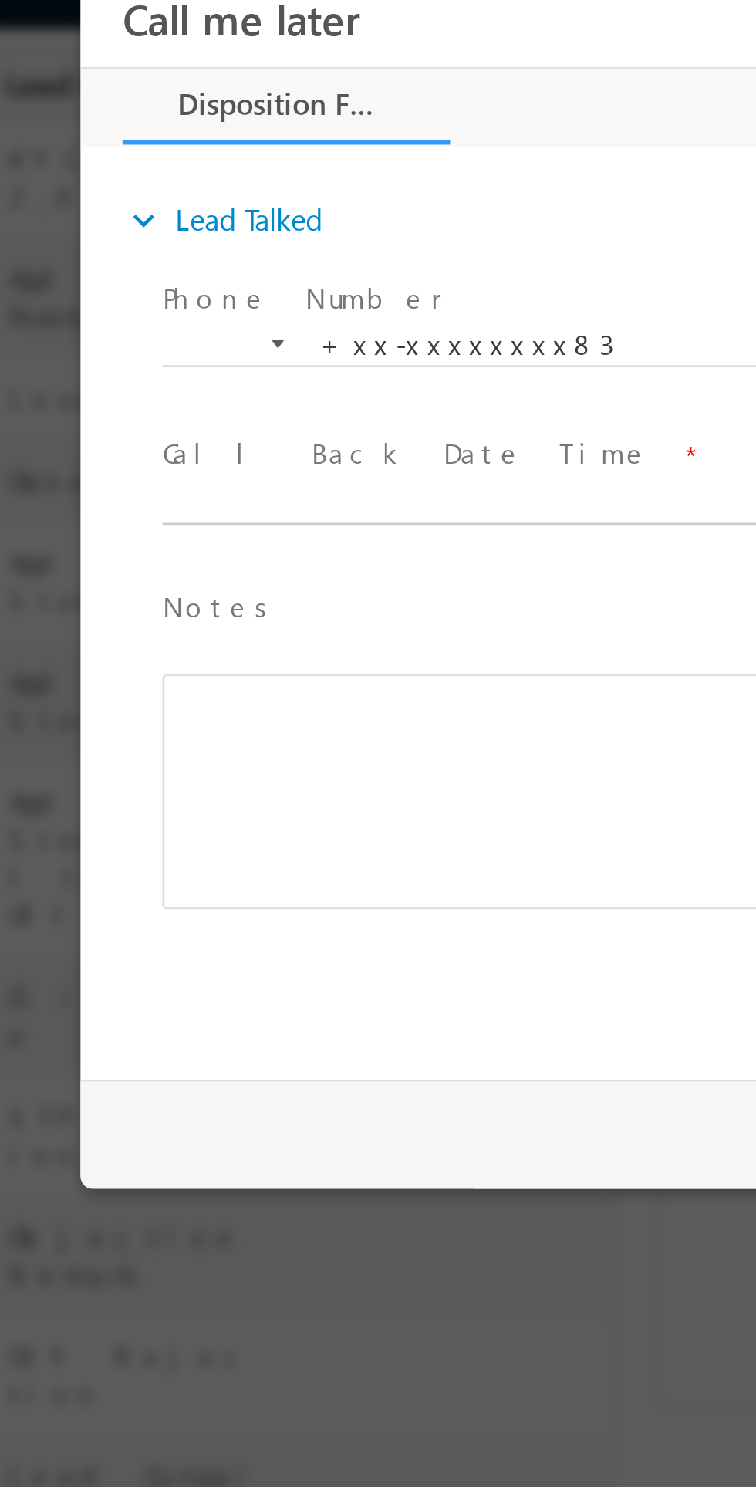
click at [216, 168] on body "Call me later ×" at bounding box center [408, 170] width 656 height 401
type input "08/29/25 1:40 PM"
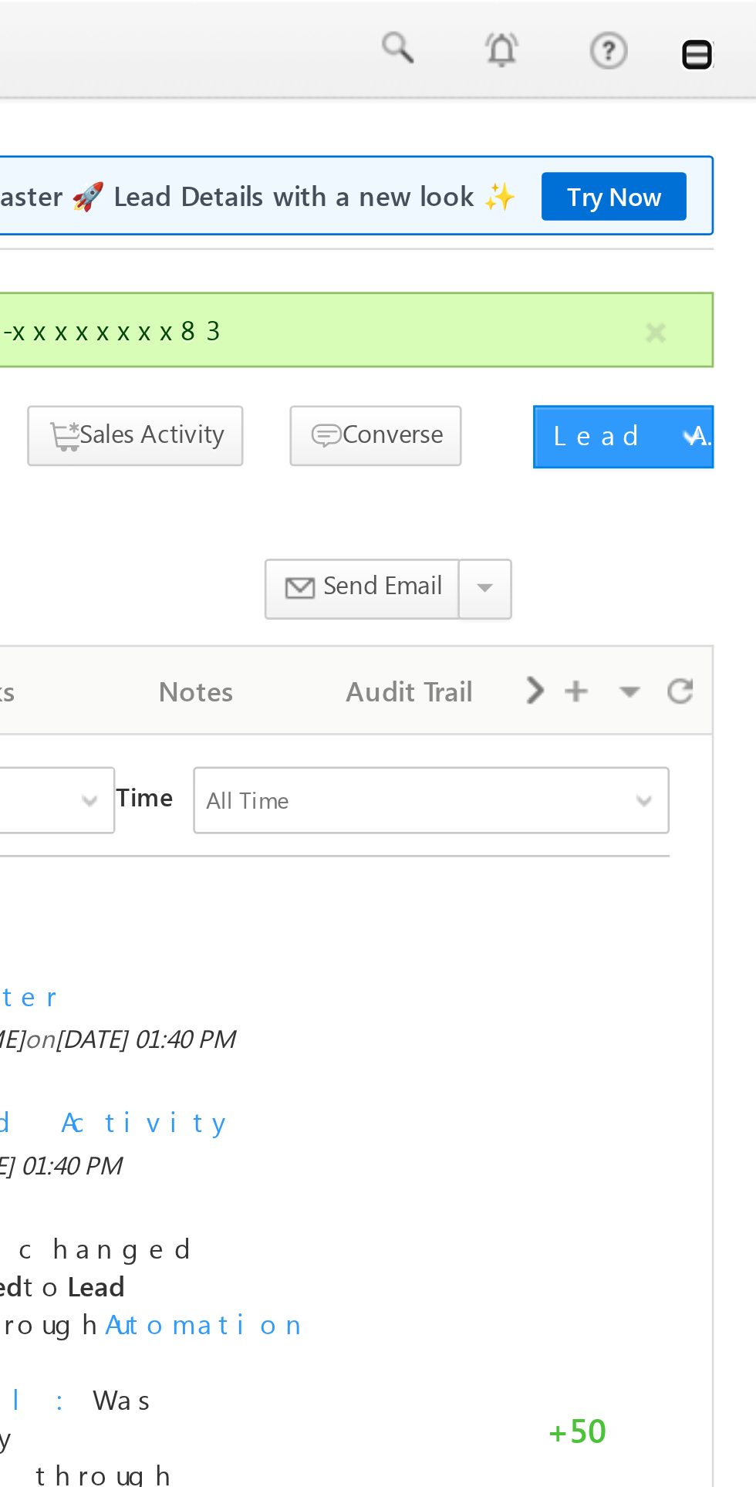
click at [739, 24] on link at bounding box center [734, 20] width 12 height 12
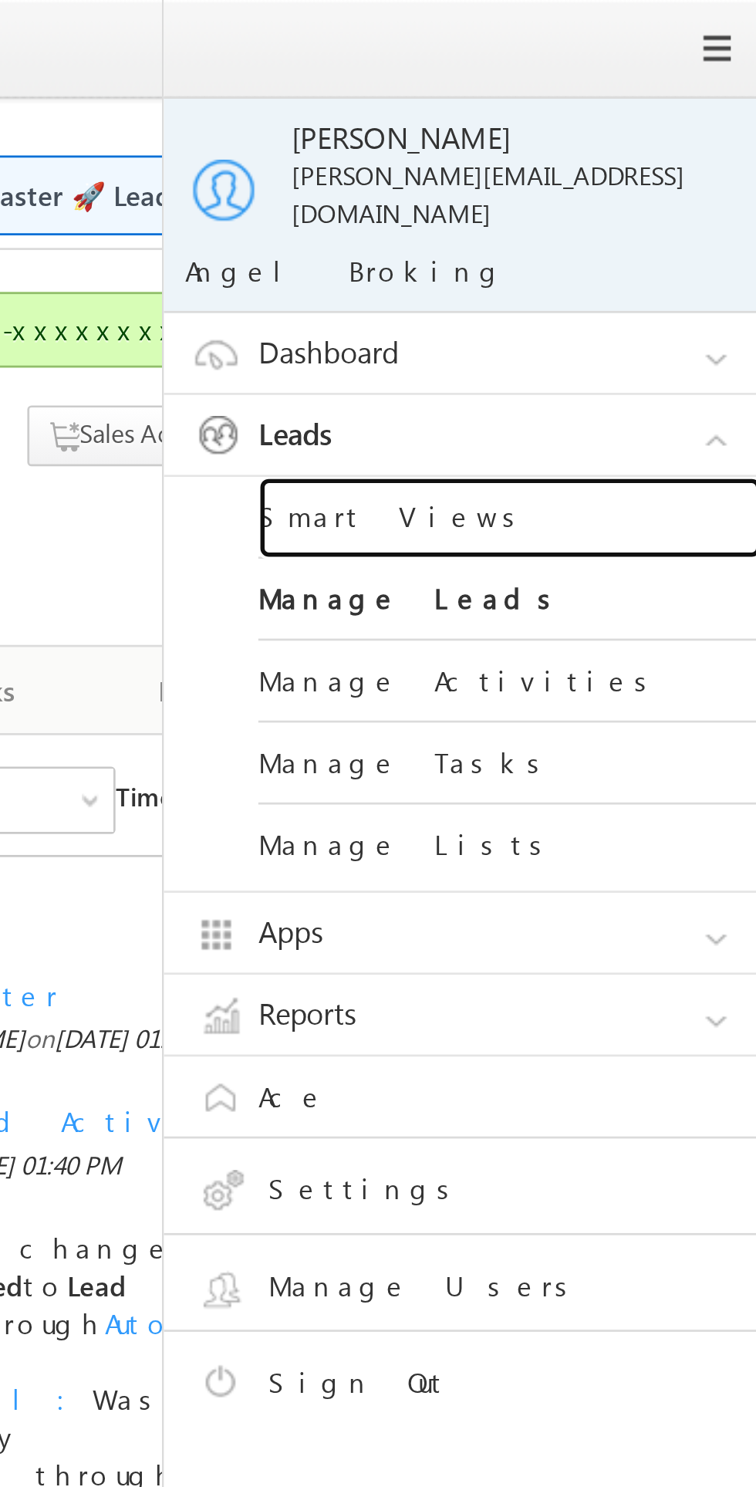
click at [647, 175] on link "Smart Views" at bounding box center [665, 190] width 185 height 30
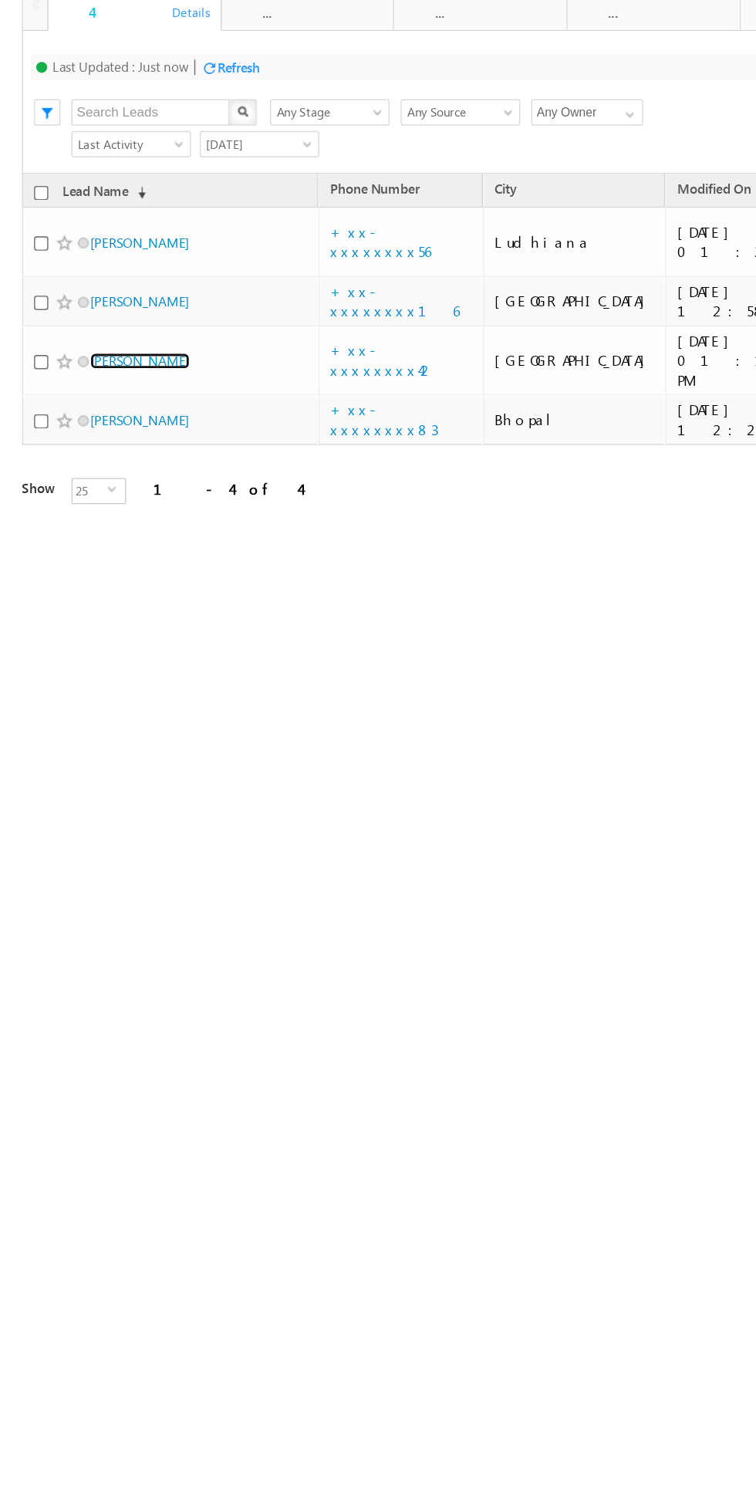
click at [93, 202] on link "[PERSON_NAME]" at bounding box center [98, 208] width 70 height 12
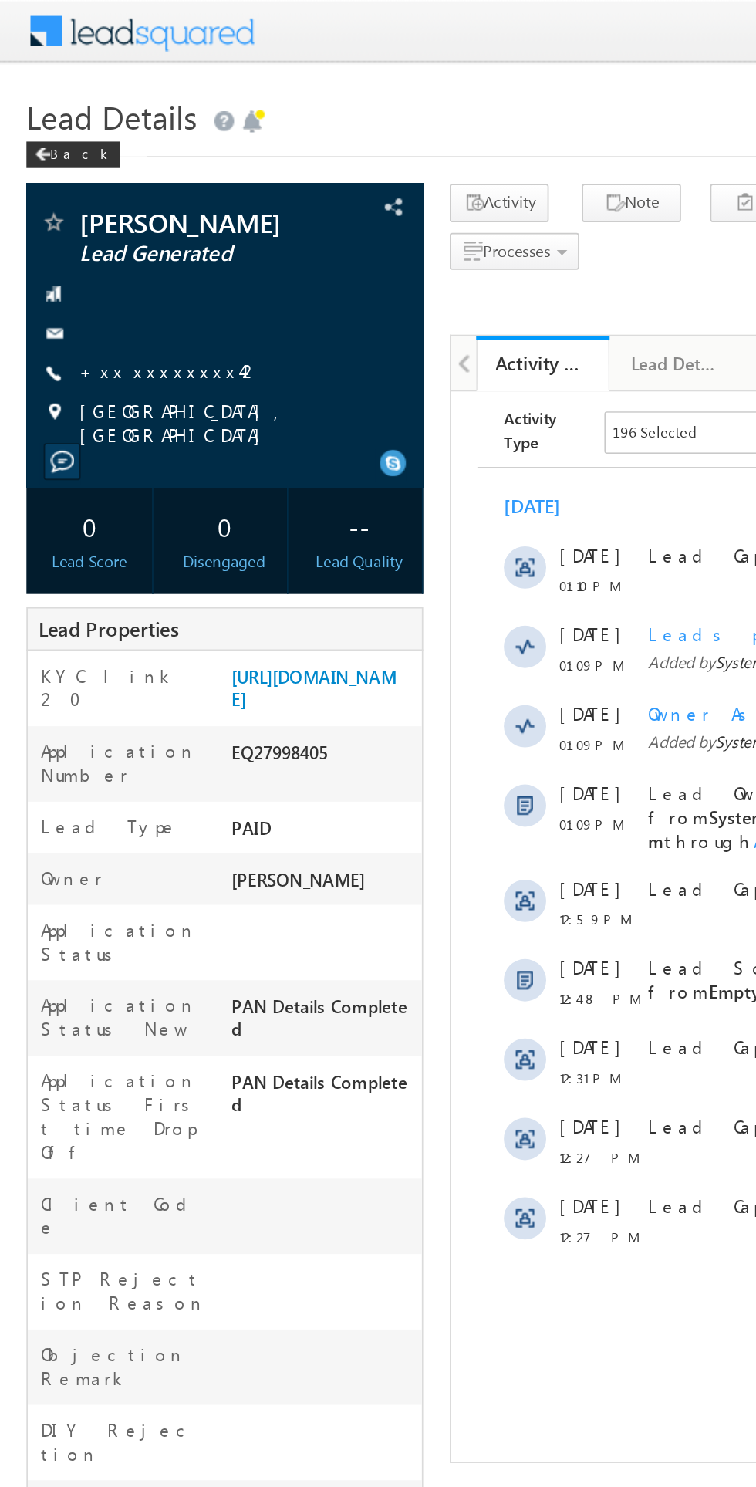
click at [96, 218] on link "+xx-xxxxxxxx42" at bounding box center [99, 216] width 106 height 13
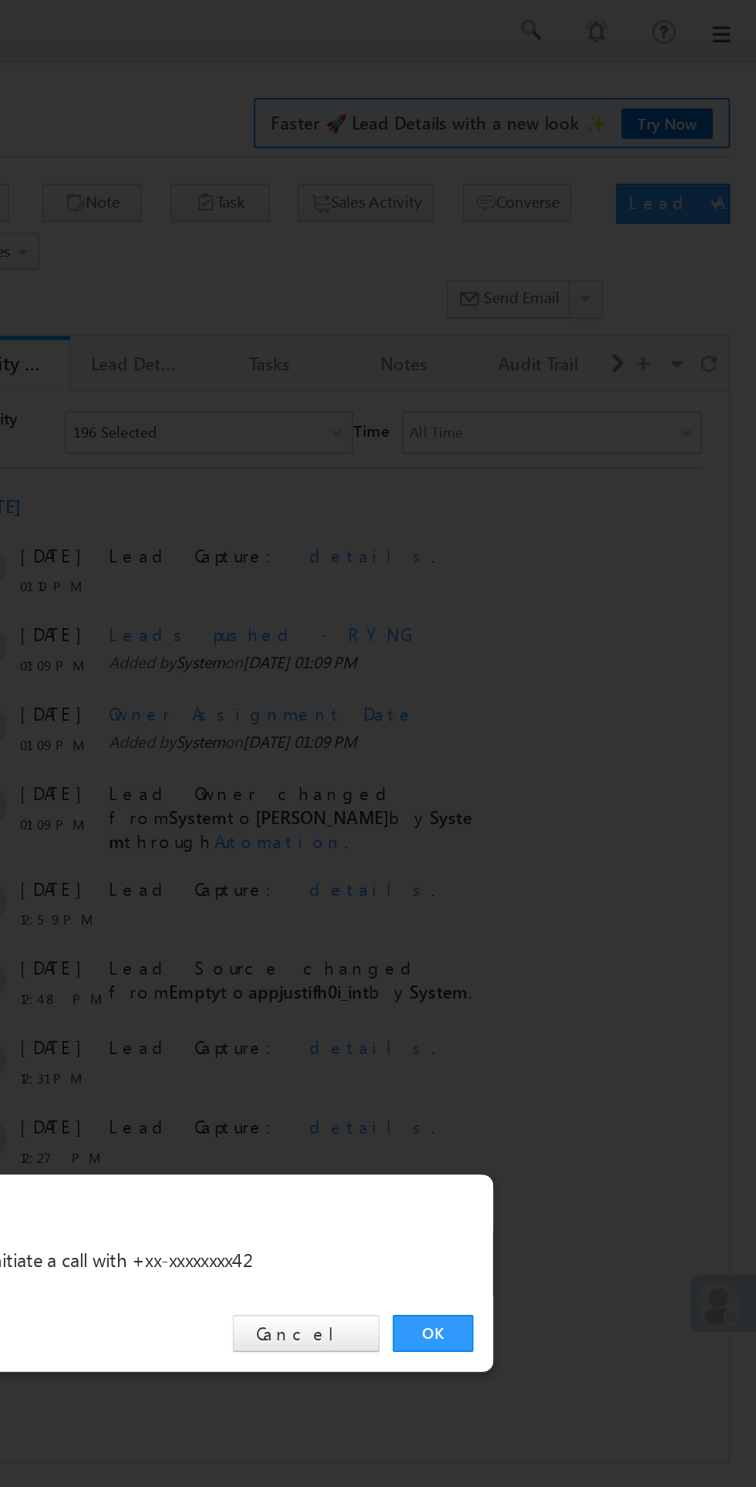
click at [549, 783] on link "OK" at bounding box center [567, 778] width 47 height 22
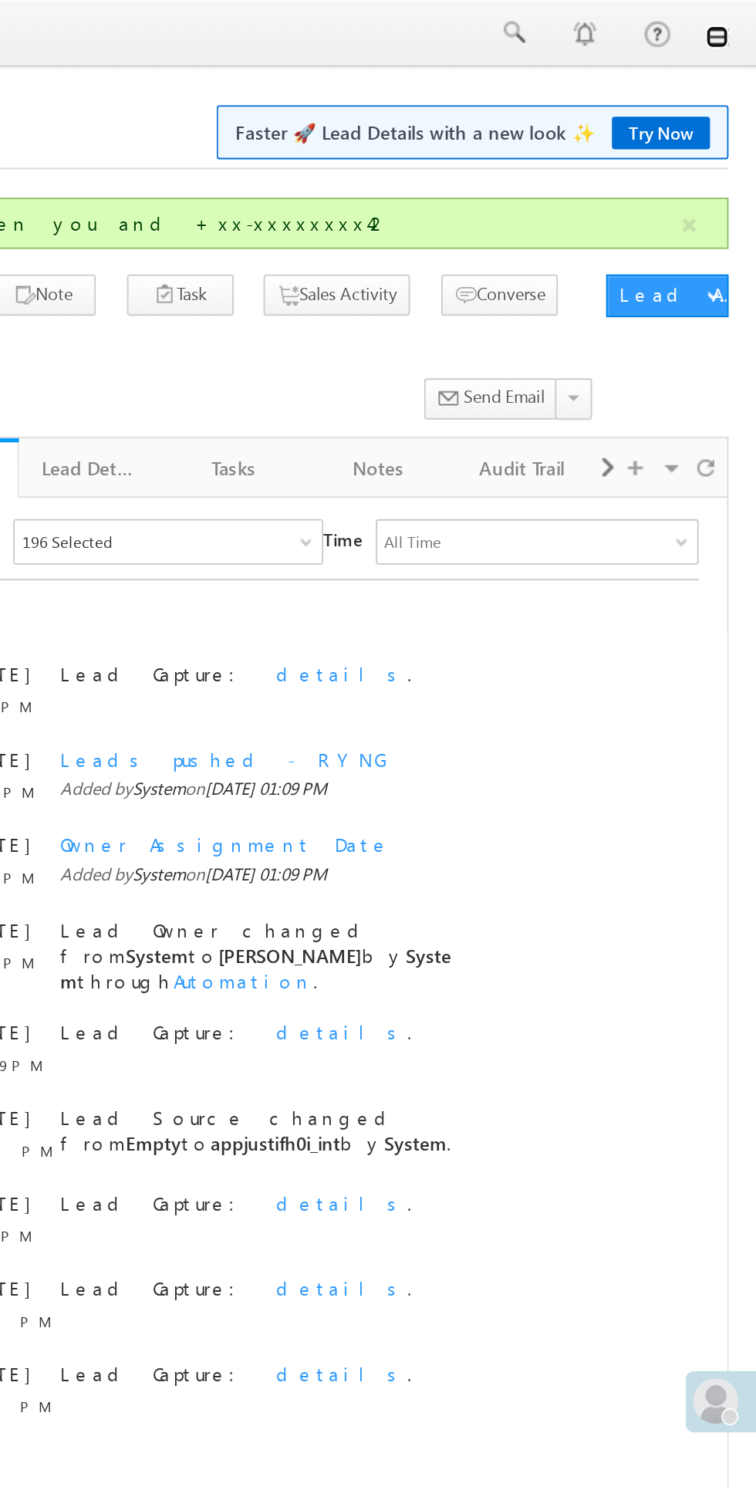
click at [735, 16] on link at bounding box center [734, 20] width 12 height 12
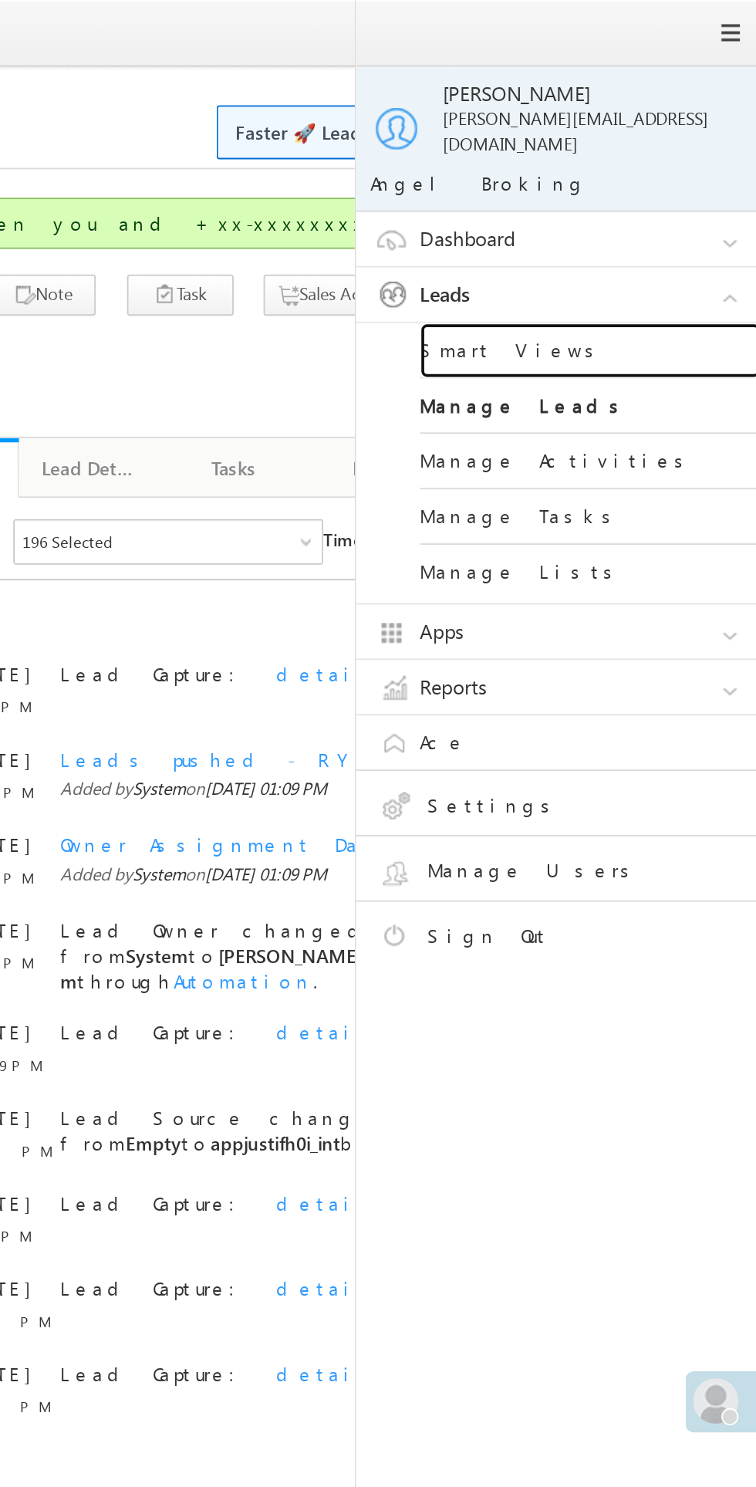
click at [670, 175] on link "Smart Views" at bounding box center [665, 190] width 185 height 30
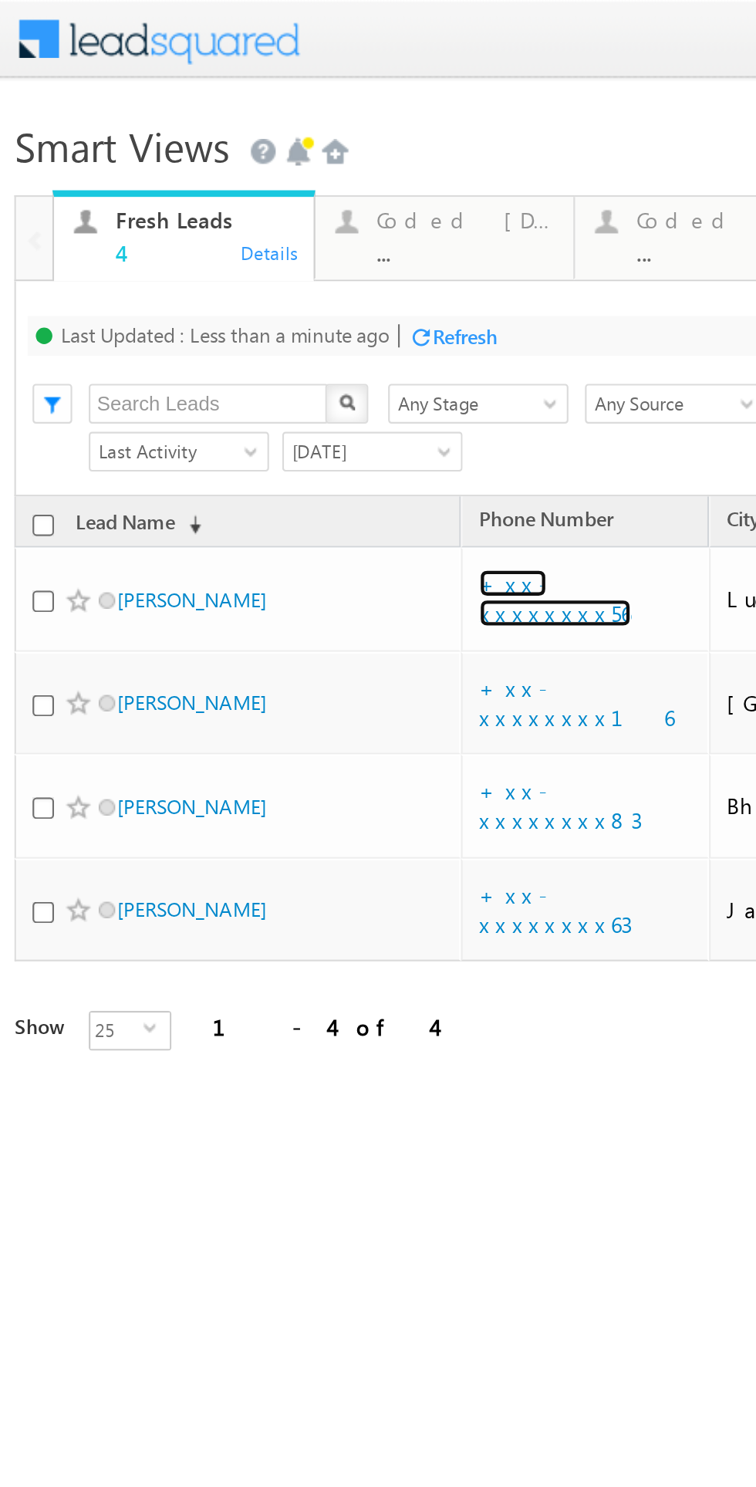
click at [247, 277] on link "+xx-xxxxxxxx56" at bounding box center [249, 278] width 71 height 27
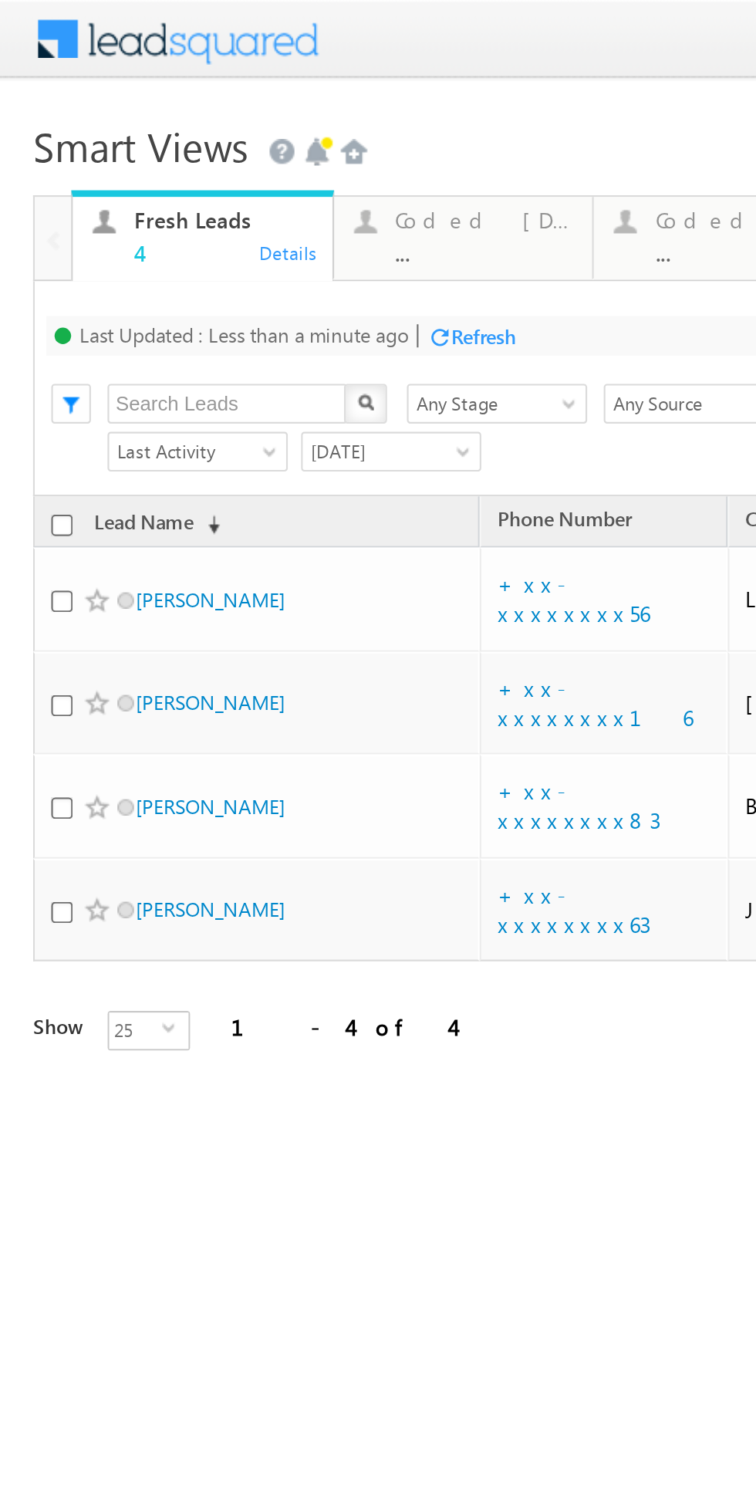
click at [228, 161] on div "Refresh" at bounding box center [226, 157] width 30 height 12
click at [245, 448] on div "Refresh first prev 1 next last 1 - 4 of 4" at bounding box center [357, 470] width 685 height 45
click at [233, 448] on div "Refresh first prev 1 next last 1 - 4 of 4" at bounding box center [357, 470] width 685 height 45
click at [213, 439] on div "Tags × Select at-least one lead to tag... × Close Lead Name (sorted descending)…" at bounding box center [357, 383] width 685 height 303
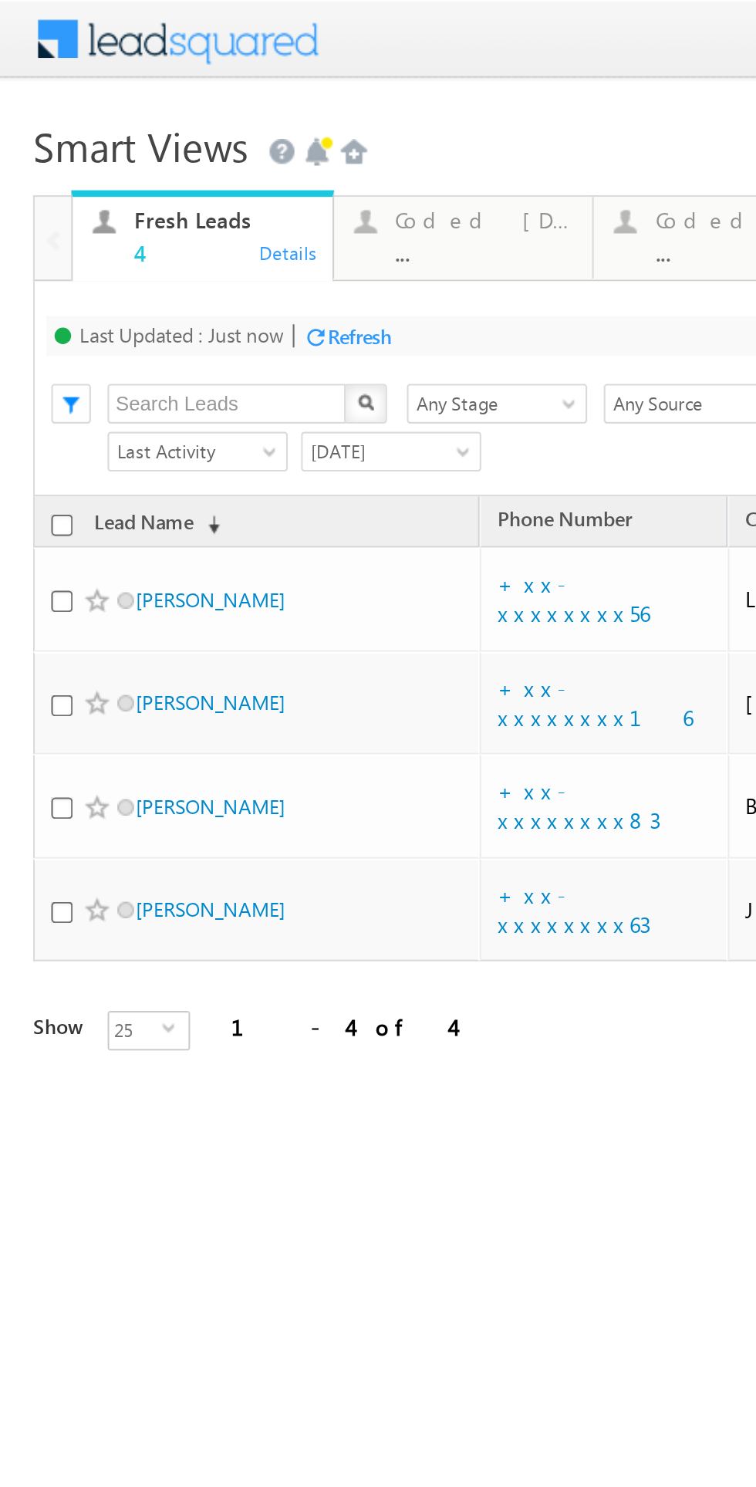
click at [213, 457] on html "Menu Bikash Das bikas h.das @ange lbrok ing.c om" at bounding box center [378, 286] width 756 height 573
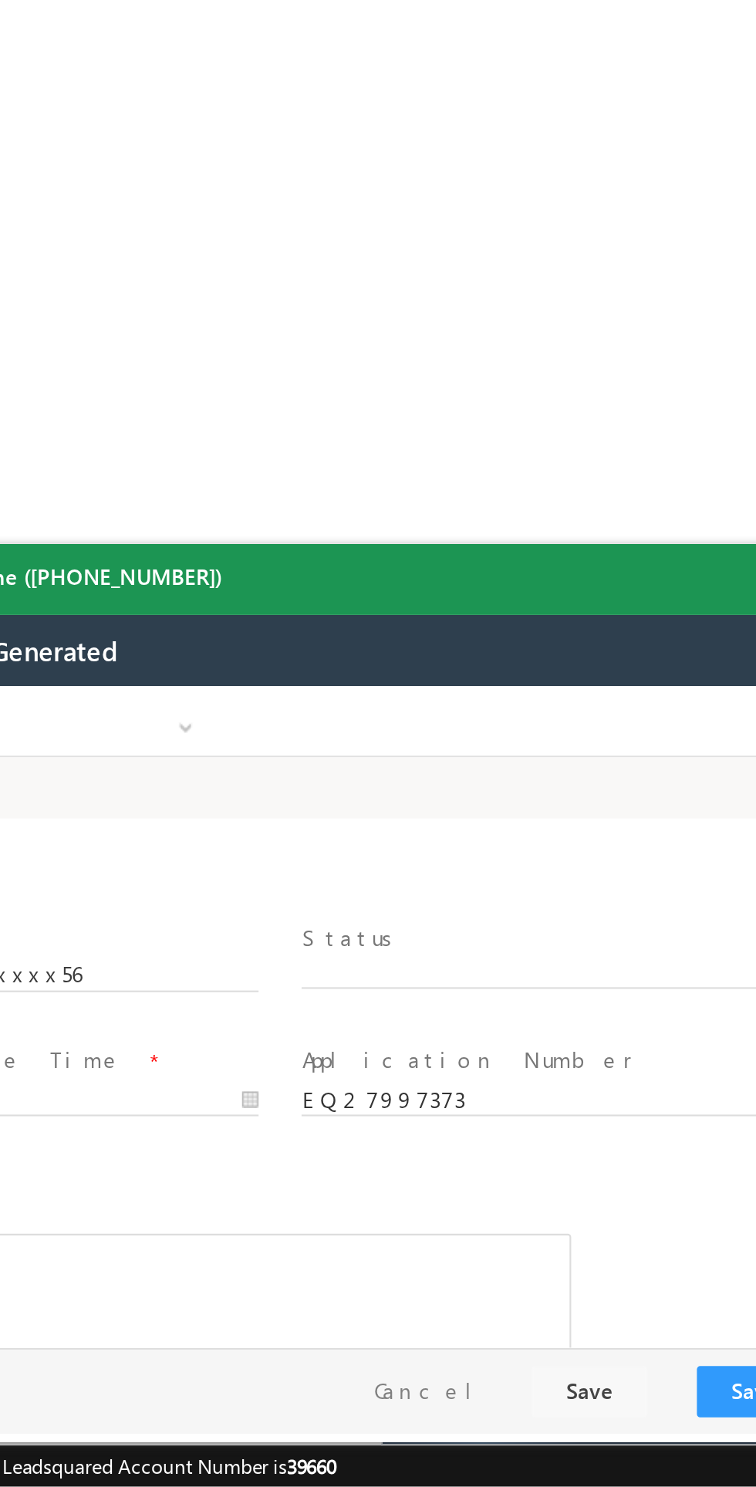
click at [51, 820] on span "X" at bounding box center [89, 819] width 245 height 15
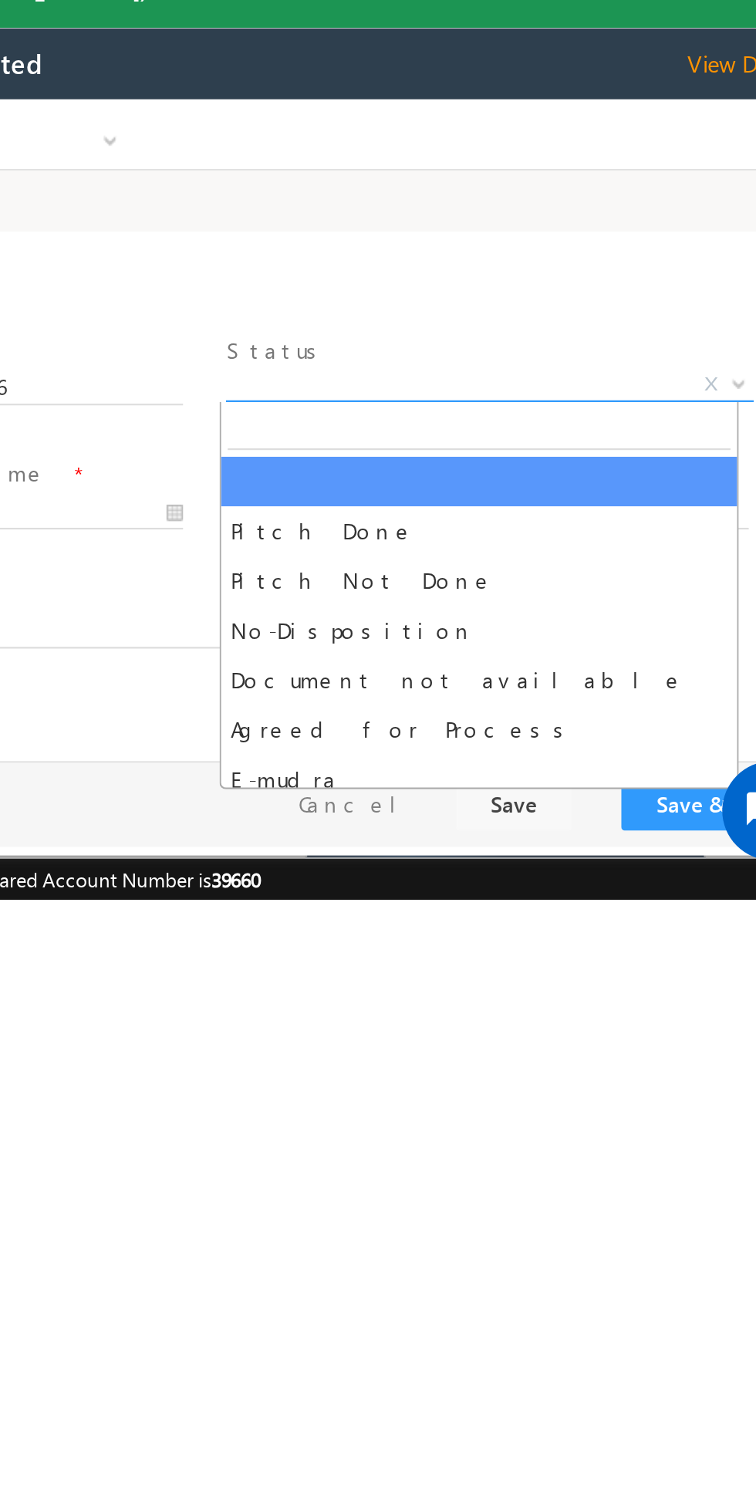
select select "Pitch Not Done"
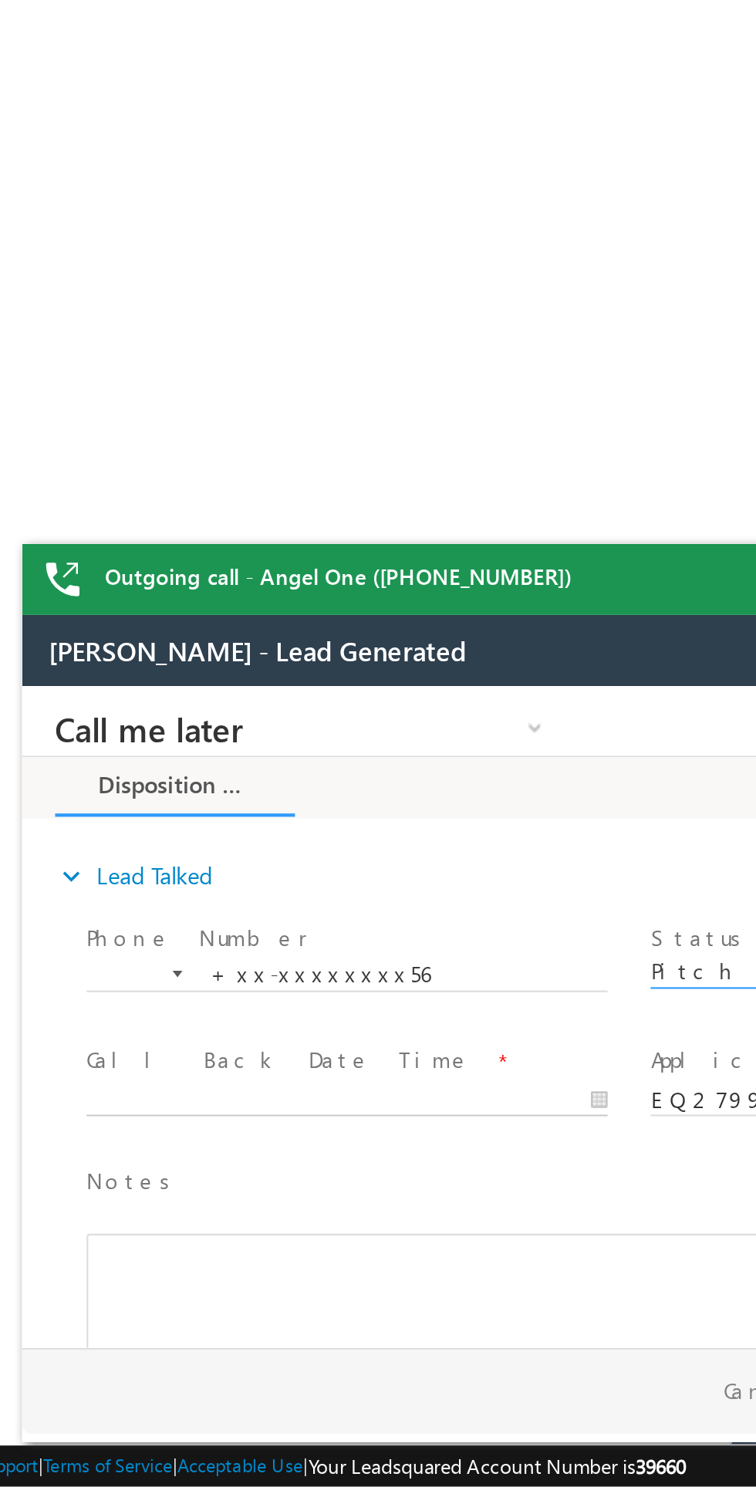
click at [170, 885] on body "Call me later Cross Sell Customer Drop-off reasons Language Barrier Not Interes…" at bounding box center [311, 840] width 579 height 309
type input "08/29/25 1:55 PM"
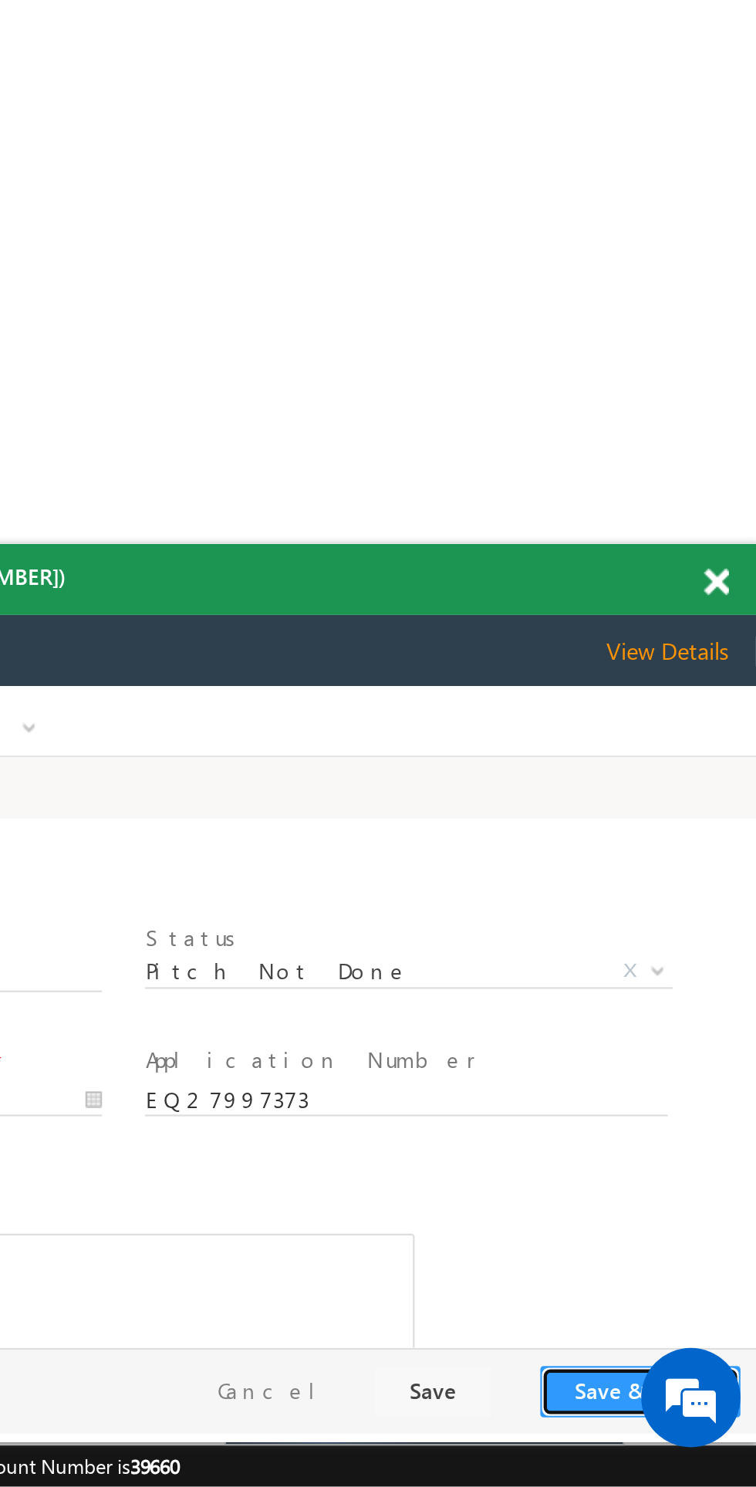
click at [24, 1023] on button "Save & Close" at bounding box center [41, 1015] width 93 height 24
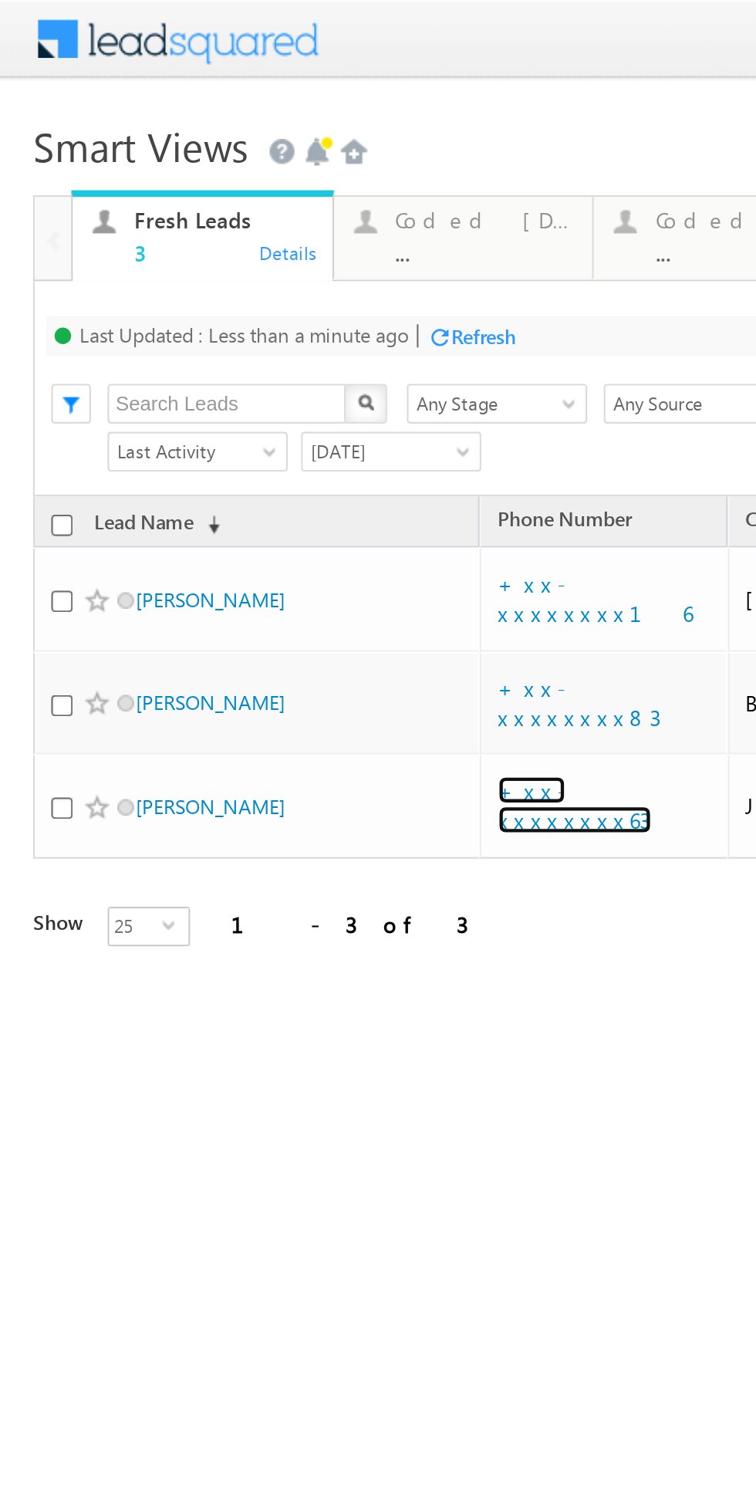
click at [263, 362] on link "+xx-xxxxxxxx63" at bounding box center [268, 375] width 72 height 27
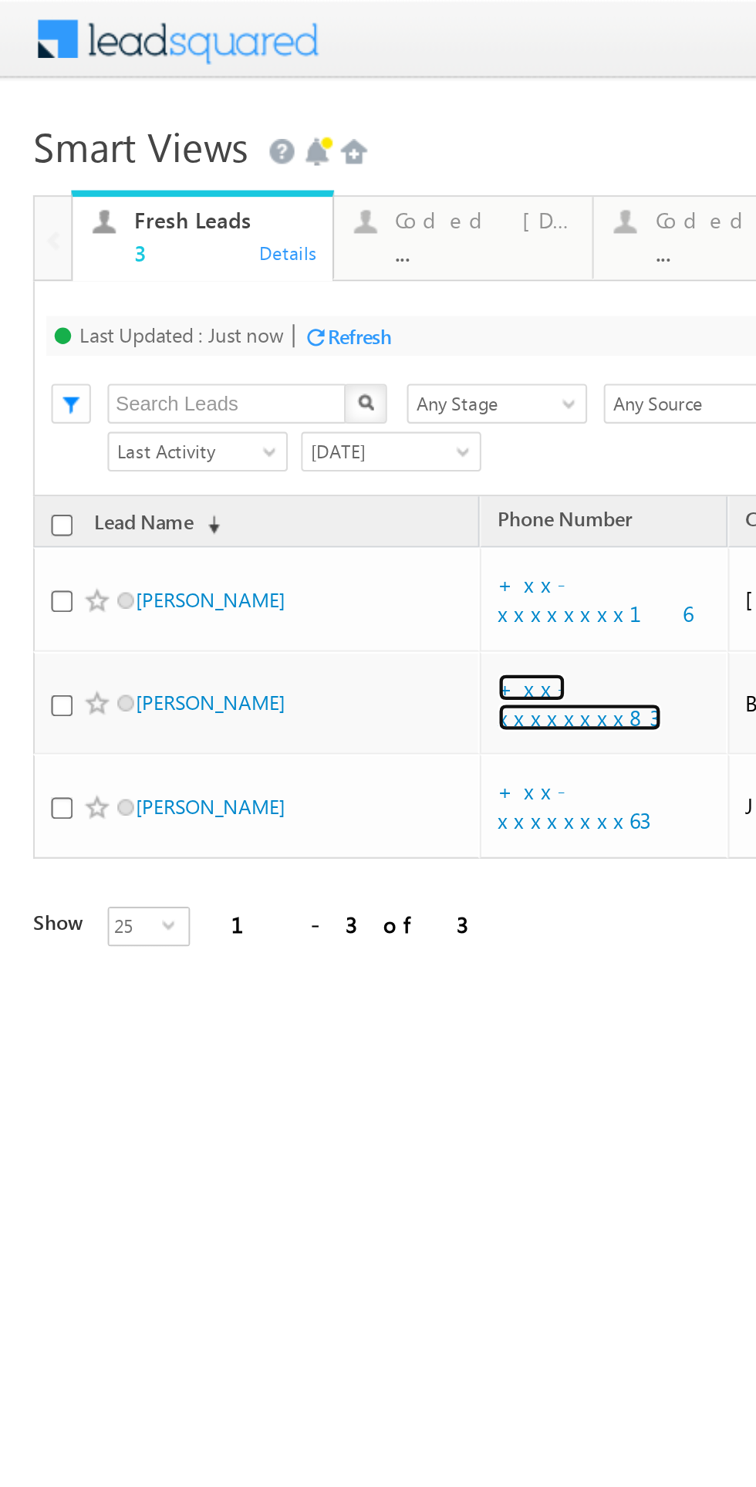
click at [265, 314] on link "+xx-xxxxxxxx83" at bounding box center [270, 327] width 76 height 27
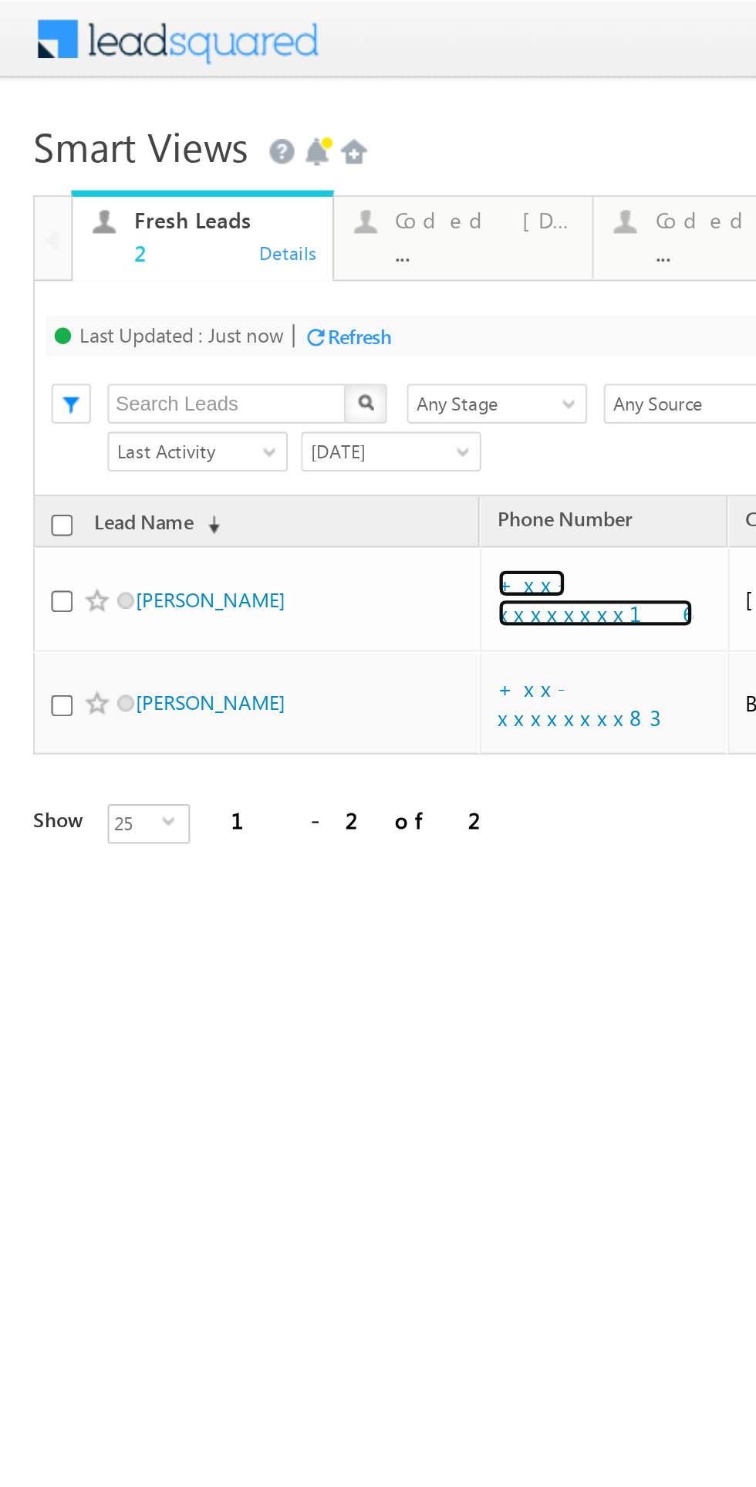
click at [261, 276] on link "+xx-xxxxxxxx16" at bounding box center [277, 278] width 91 height 27
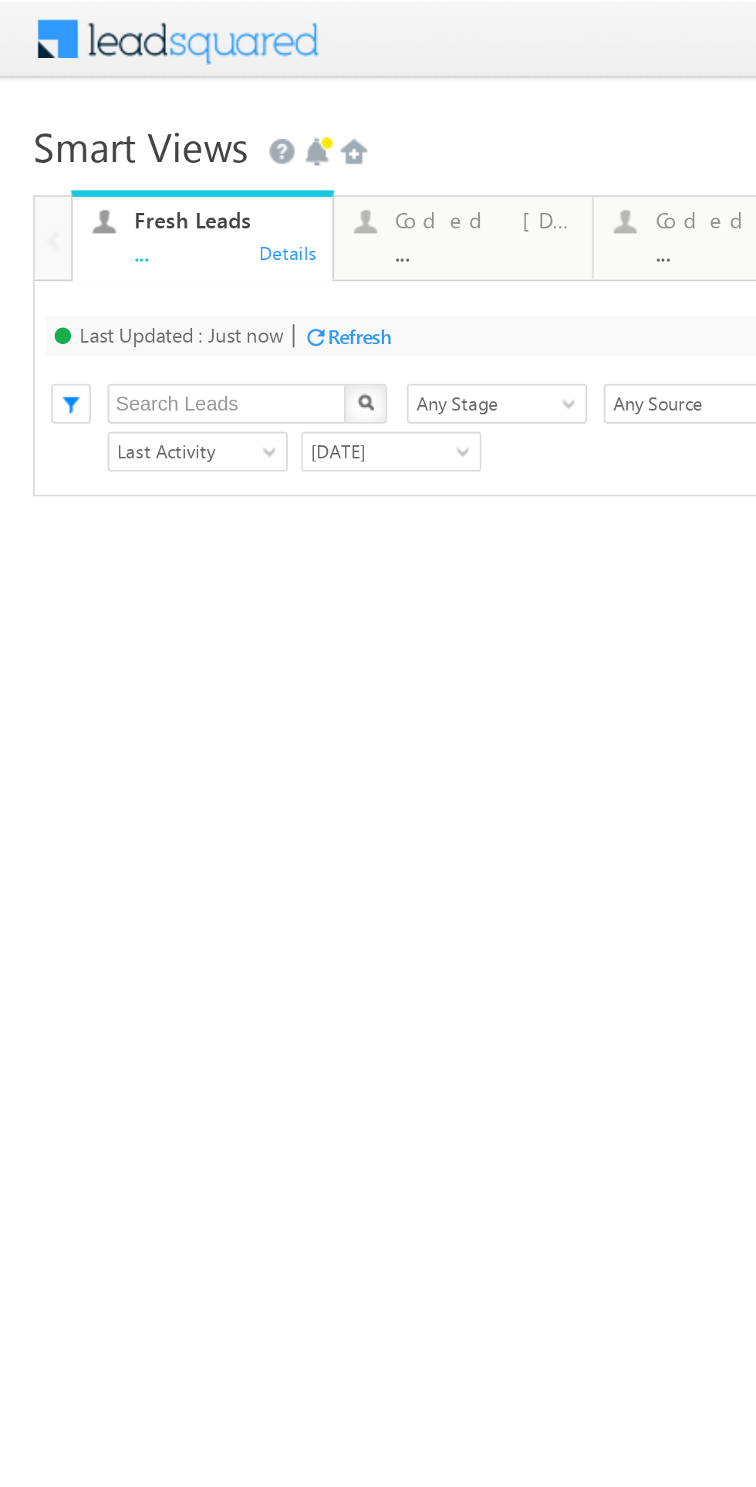
click at [166, 157] on div "Refresh" at bounding box center [168, 157] width 30 height 12
